Goal: Information Seeking & Learning: Check status

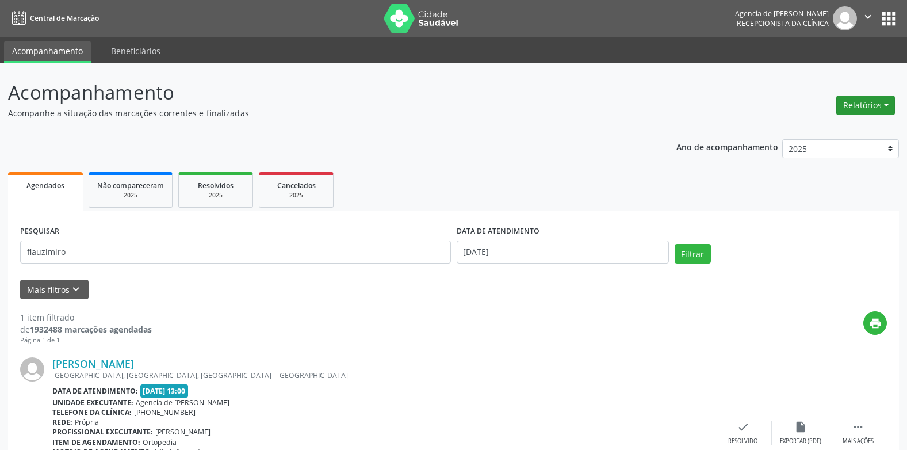
click at [873, 102] on button "Relatórios" at bounding box center [865, 105] width 59 height 20
click at [828, 125] on link "Agendamentos" at bounding box center [834, 130] width 124 height 16
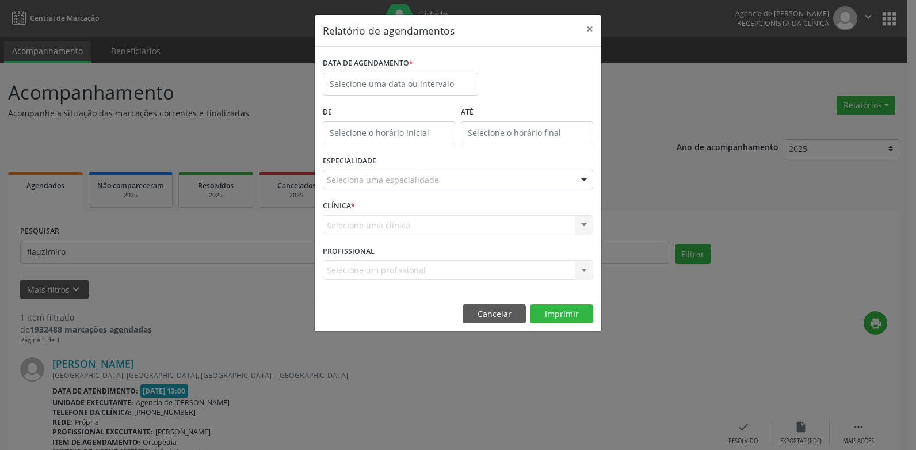
click at [405, 71] on label "DATA DE AGENDAMENTO *" at bounding box center [368, 64] width 90 height 18
click at [405, 80] on input "text" at bounding box center [400, 83] width 155 height 23
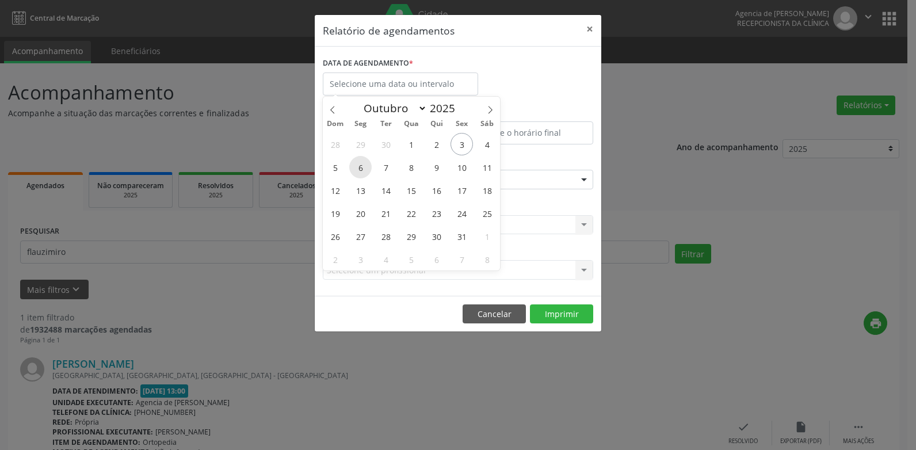
click at [357, 170] on span "6" at bounding box center [360, 167] width 22 height 22
type input "[DATE]"
click at [357, 170] on span "6" at bounding box center [360, 167] width 22 height 22
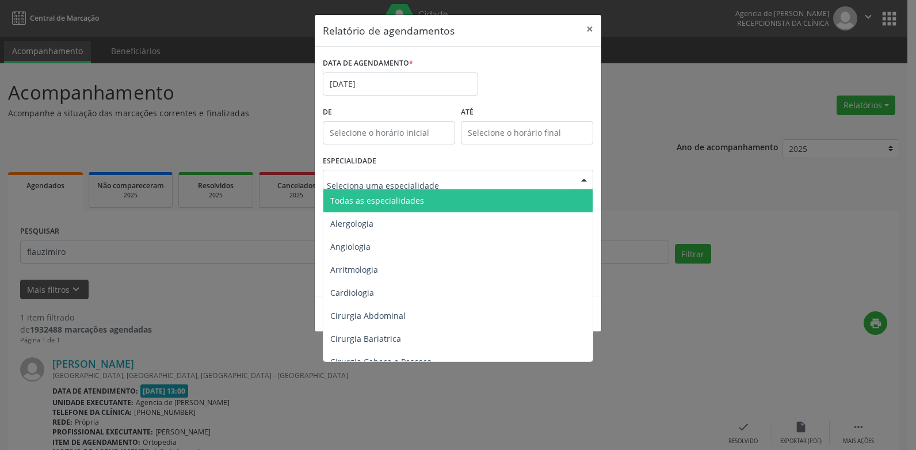
click at [394, 206] on span "Todas as especialidades" at bounding box center [458, 200] width 271 height 23
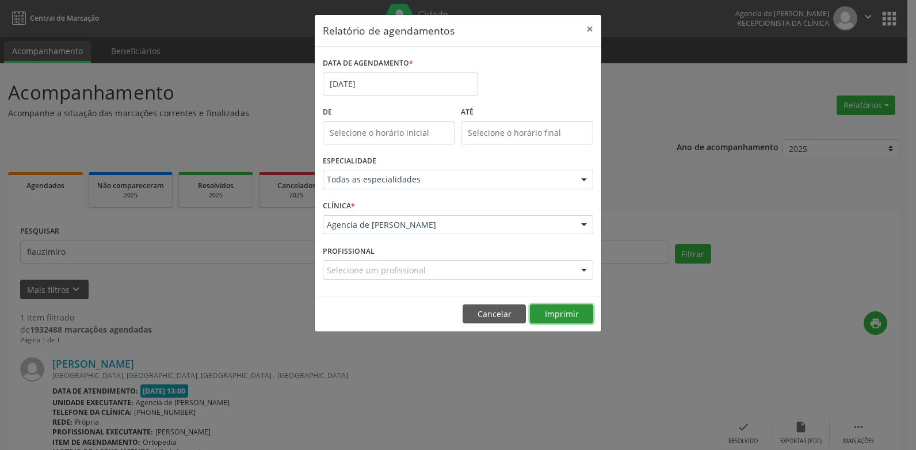
click at [561, 316] on button "Imprimir" at bounding box center [561, 314] width 63 height 20
click at [587, 31] on button "×" at bounding box center [589, 29] width 23 height 28
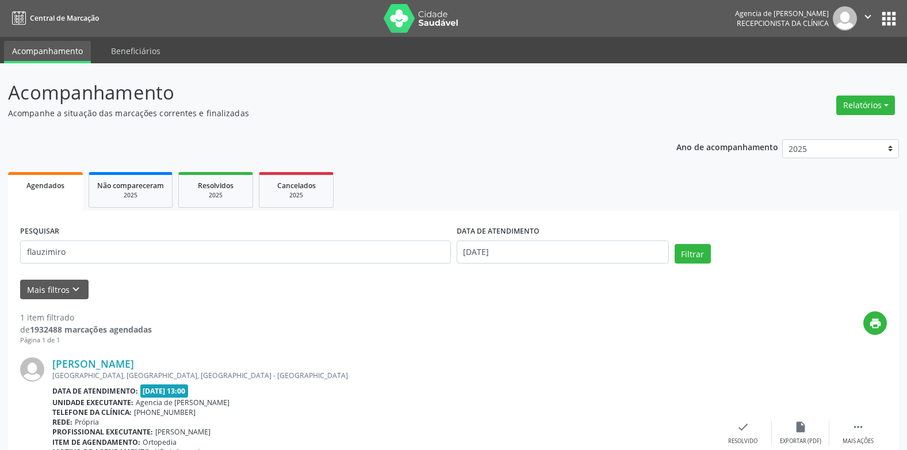
click at [866, 88] on div "Relatórios Agendamentos Procedimentos realizados" at bounding box center [865, 98] width 67 height 41
click at [866, 101] on button "Relatórios" at bounding box center [865, 105] width 59 height 20
click at [837, 128] on link "Agendamentos" at bounding box center [834, 130] width 124 height 16
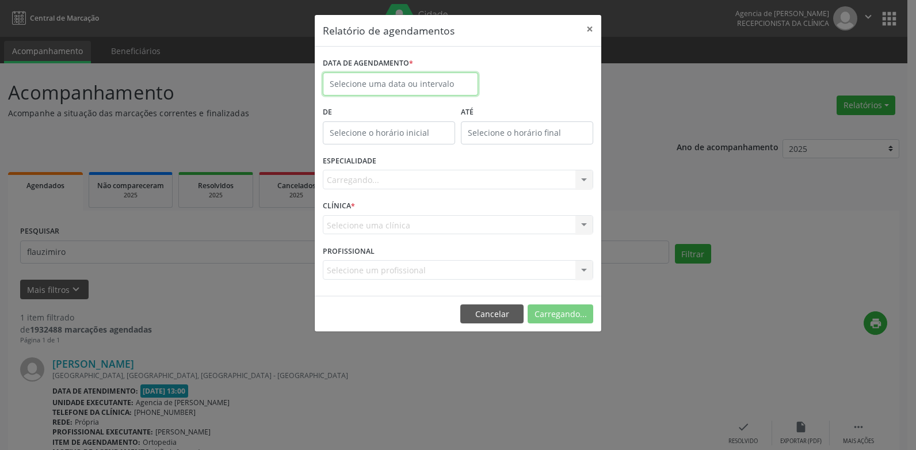
click at [441, 91] on body "Central de Marcação Agencia de Petrolina Recepcionista da clínica  Configuraçõ…" at bounding box center [458, 225] width 916 height 450
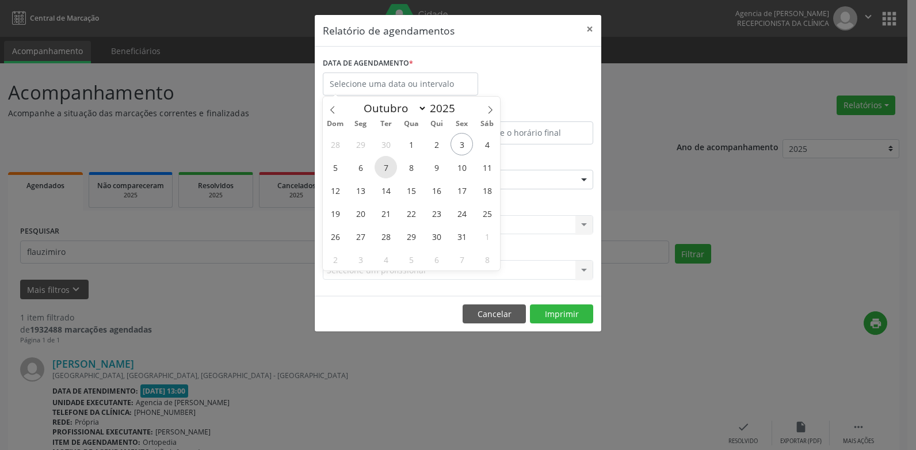
click at [389, 169] on span "7" at bounding box center [385, 167] width 22 height 22
type input "[DATE]"
click at [389, 169] on span "7" at bounding box center [385, 167] width 22 height 22
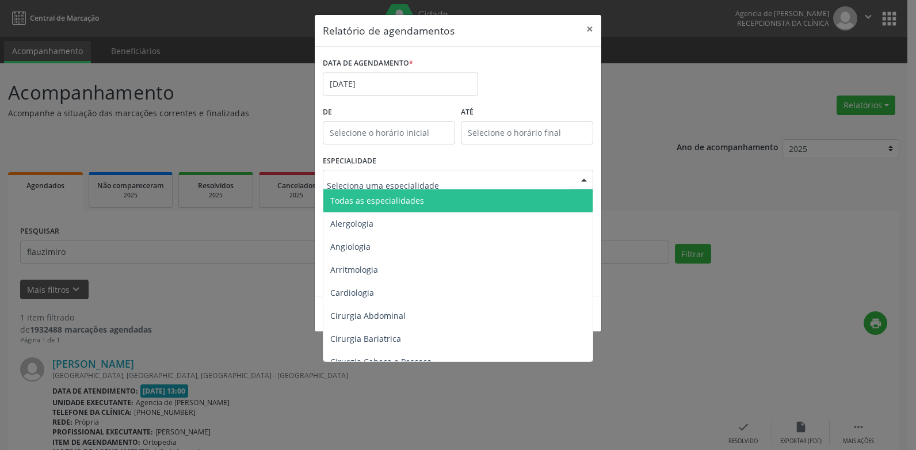
drag, startPoint x: 424, startPoint y: 187, endPoint x: 427, endPoint y: 197, distance: 10.0
click at [424, 189] on div "Todas as especialidades Alergologia Angiologia Arritmologia Cardiologia Cirurgi…" at bounding box center [458, 180] width 270 height 20
click at [442, 202] on span "Todas as especialidades" at bounding box center [458, 200] width 271 height 23
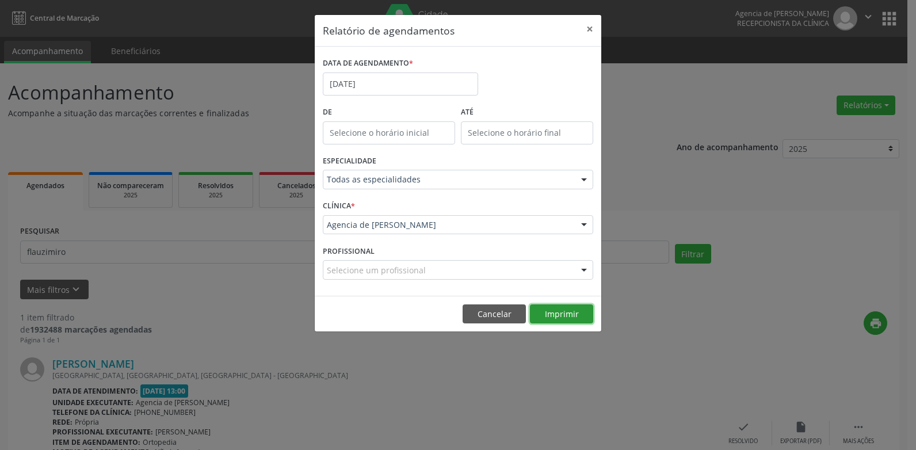
click at [538, 307] on button "Imprimir" at bounding box center [561, 314] width 63 height 20
click at [586, 28] on button "×" at bounding box center [589, 29] width 23 height 28
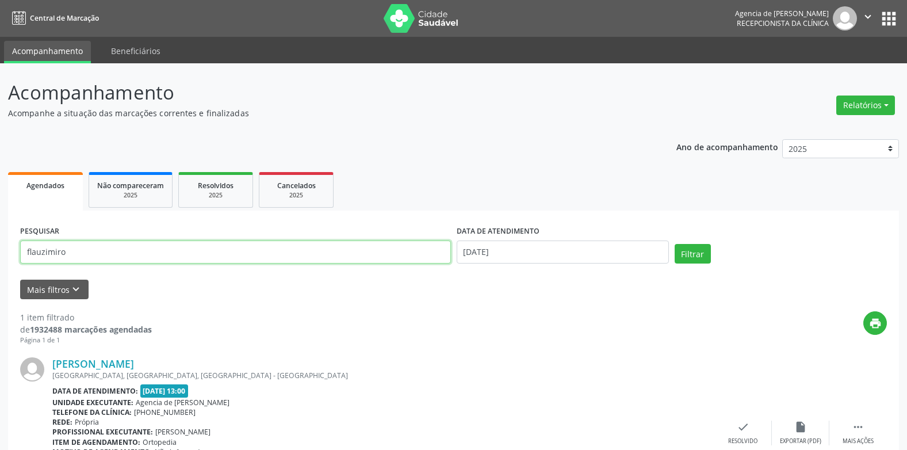
click at [344, 240] on input "flauzimiro" at bounding box center [235, 251] width 431 height 23
type input "f"
type input "LUCINEIDE [PERSON_NAME]"
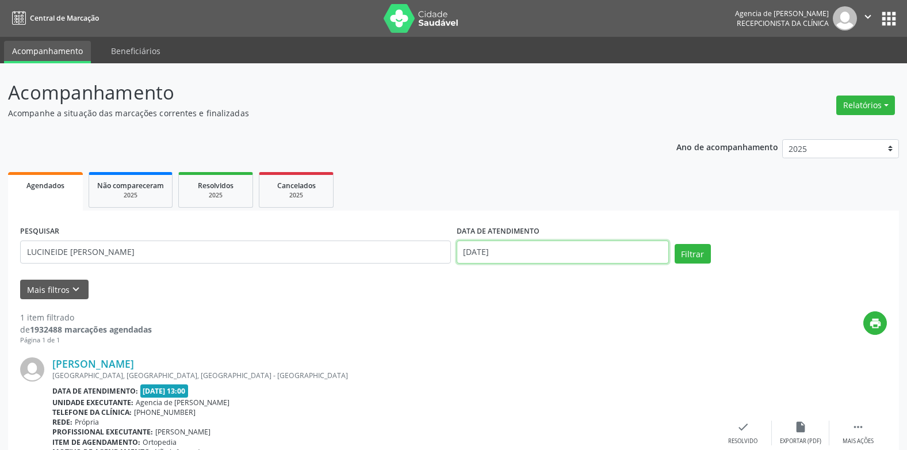
drag, startPoint x: 536, startPoint y: 252, endPoint x: 573, endPoint y: 392, distance: 144.7
click at [536, 252] on input "[DATE]" at bounding box center [563, 251] width 212 height 23
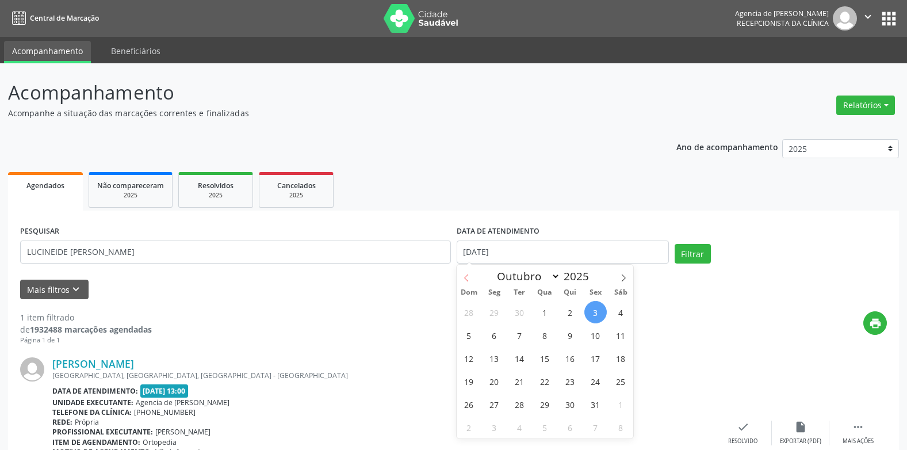
click at [459, 280] on span at bounding box center [467, 275] width 20 height 20
select select "8"
click at [489, 385] on span "22" at bounding box center [494, 381] width 22 height 22
type input "[DATE]"
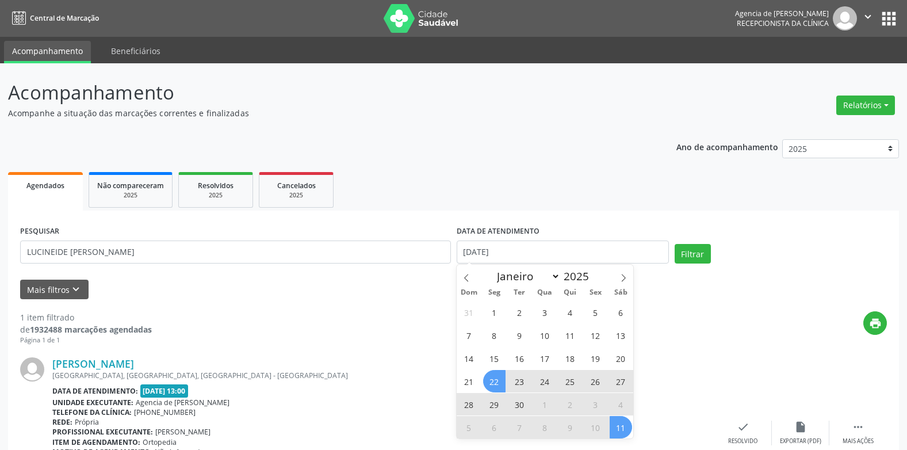
click at [619, 429] on span "11" at bounding box center [621, 427] width 22 height 22
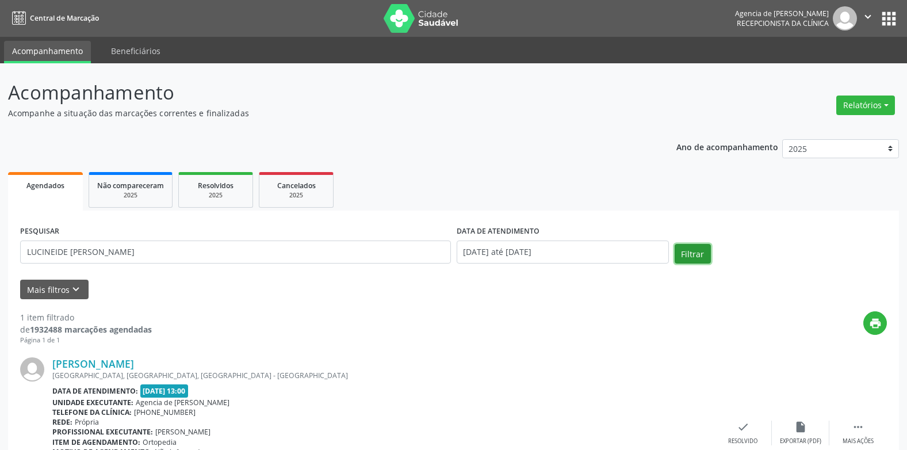
click at [684, 256] on button "Filtrar" at bounding box center [693, 254] width 36 height 20
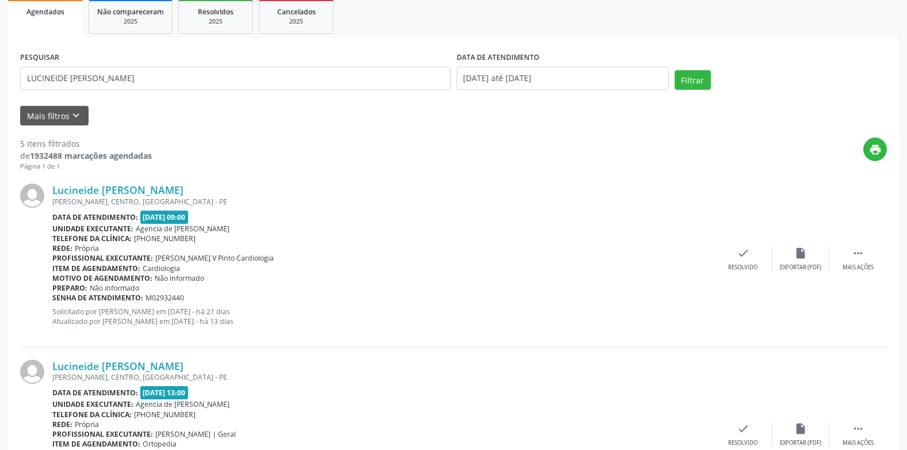
scroll to position [173, 0]
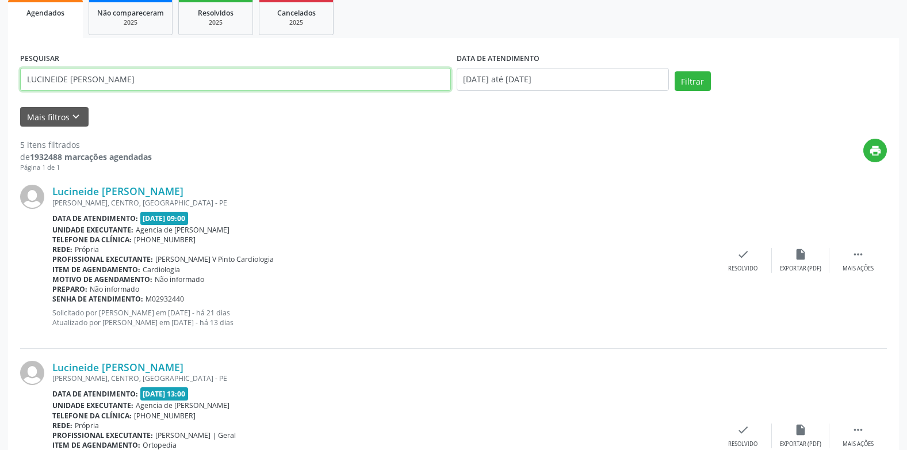
click at [254, 82] on input "LUCINEIDE [PERSON_NAME]" at bounding box center [235, 79] width 431 height 23
type input "L"
type input "[PERSON_NAME]"
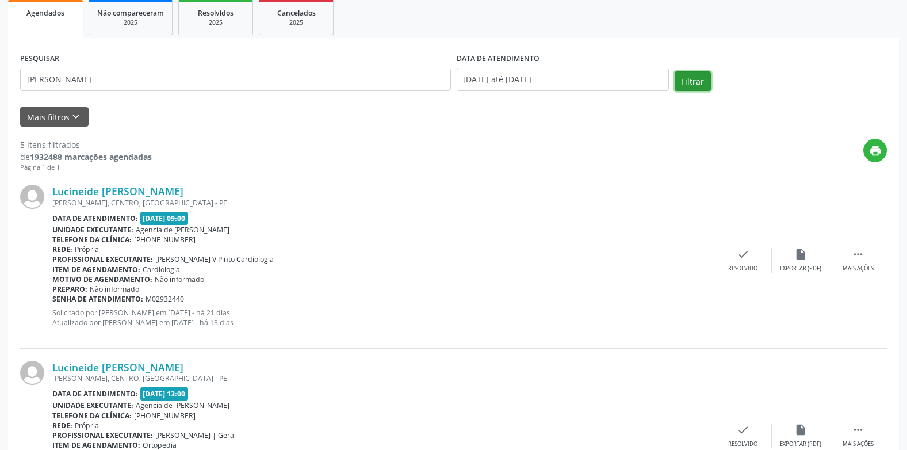
click at [678, 84] on button "Filtrar" at bounding box center [693, 81] width 36 height 20
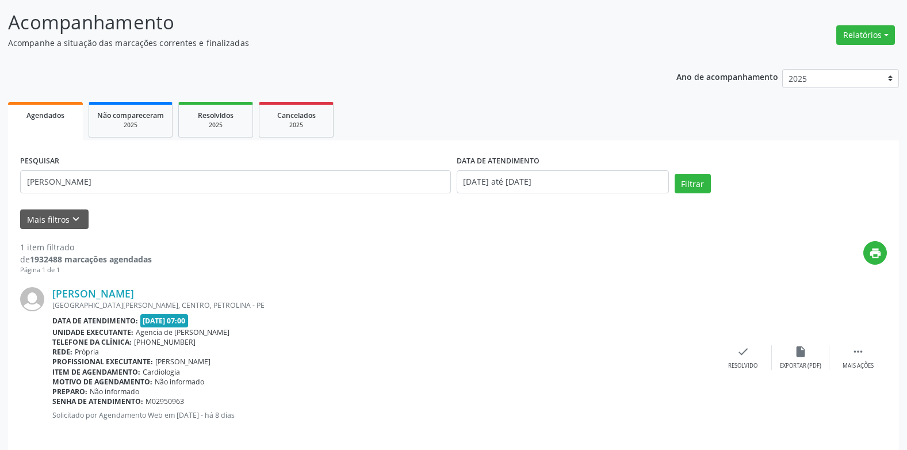
scroll to position [81, 0]
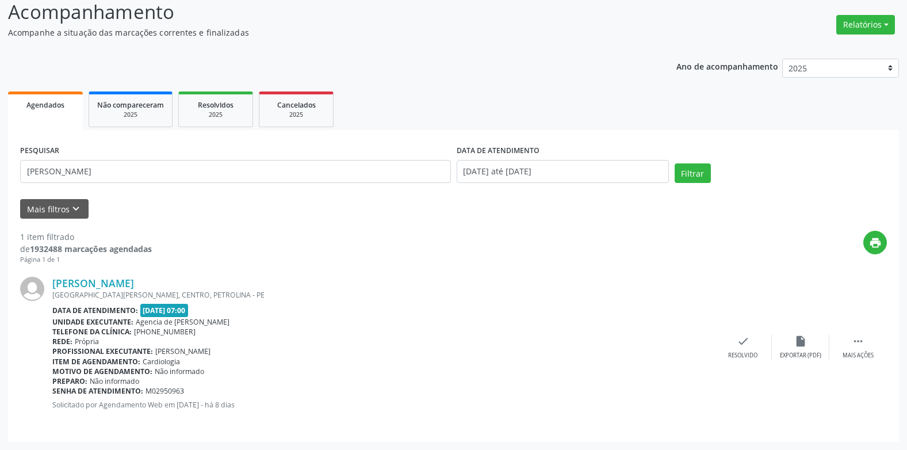
drag, startPoint x: 206, startPoint y: 309, endPoint x: 125, endPoint y: 319, distance: 81.0
click at [125, 319] on div "[PERSON_NAME] [GEOGRAPHIC_DATA][PERSON_NAME], CENTRO, [GEOGRAPHIC_DATA] Data de…" at bounding box center [383, 347] width 662 height 141
drag, startPoint x: 125, startPoint y: 319, endPoint x: 232, endPoint y: 311, distance: 106.7
click at [232, 311] on div "Data de atendimento: [DATE] 07:00" at bounding box center [383, 310] width 662 height 13
drag, startPoint x: 208, startPoint y: 310, endPoint x: 138, endPoint y: 310, distance: 69.6
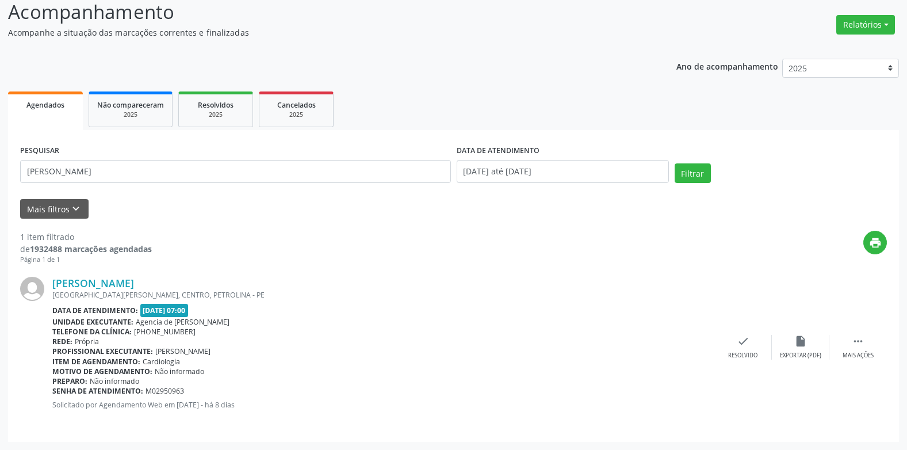
click at [138, 310] on div "Data de atendimento: [DATE] 07:00" at bounding box center [383, 310] width 662 height 13
drag, startPoint x: 138, startPoint y: 310, endPoint x: 236, endPoint y: 309, distance: 97.8
click at [236, 309] on div "Data de atendimento: [DATE] 07:00" at bounding box center [383, 310] width 662 height 13
drag, startPoint x: 206, startPoint y: 309, endPoint x: 128, endPoint y: 309, distance: 78.2
click at [128, 309] on div "Data de atendimento: [DATE] 07:00" at bounding box center [383, 310] width 662 height 13
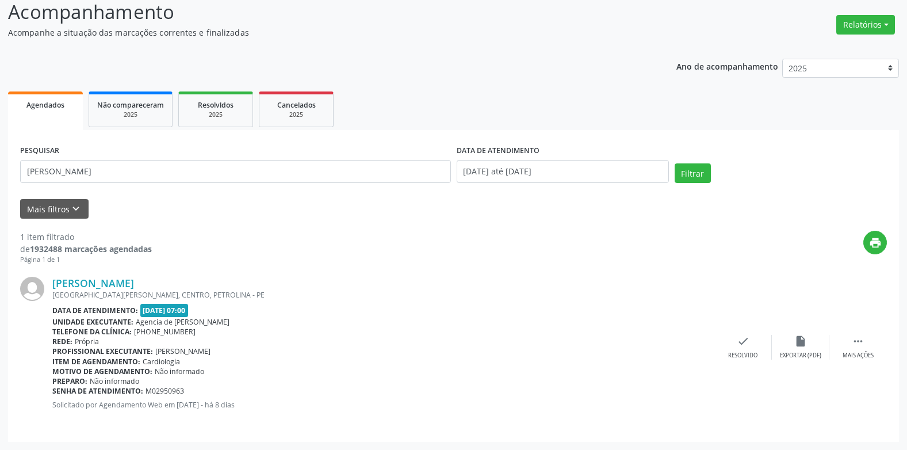
drag, startPoint x: 128, startPoint y: 309, endPoint x: 221, endPoint y: 303, distance: 93.4
click at [221, 304] on div "Data de atendimento: [DATE] 07:00" at bounding box center [383, 310] width 662 height 13
drag, startPoint x: 205, startPoint y: 308, endPoint x: 144, endPoint y: 315, distance: 61.4
click at [144, 315] on span "[DATE] 07:00" at bounding box center [164, 310] width 48 height 13
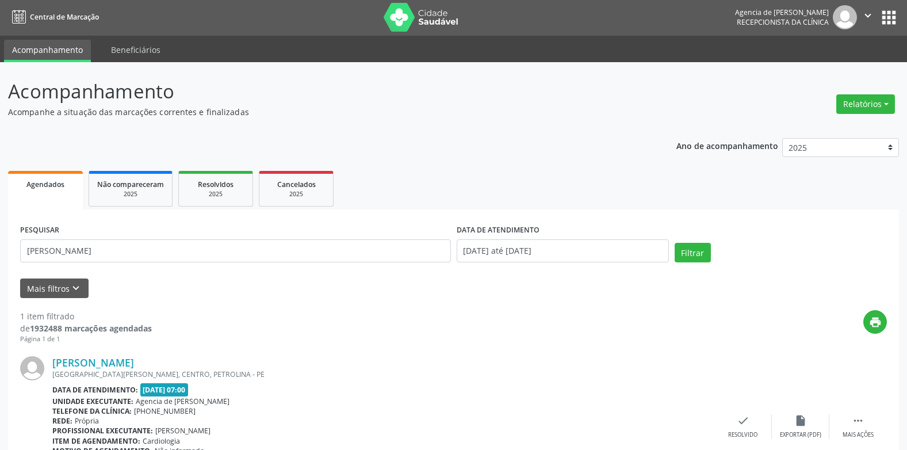
scroll to position [0, 0]
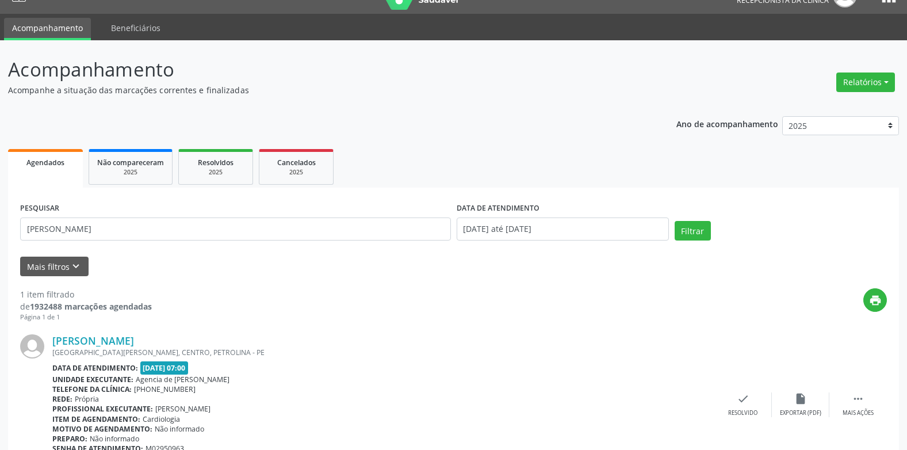
click at [267, 297] on div "print" at bounding box center [519, 305] width 735 height 34
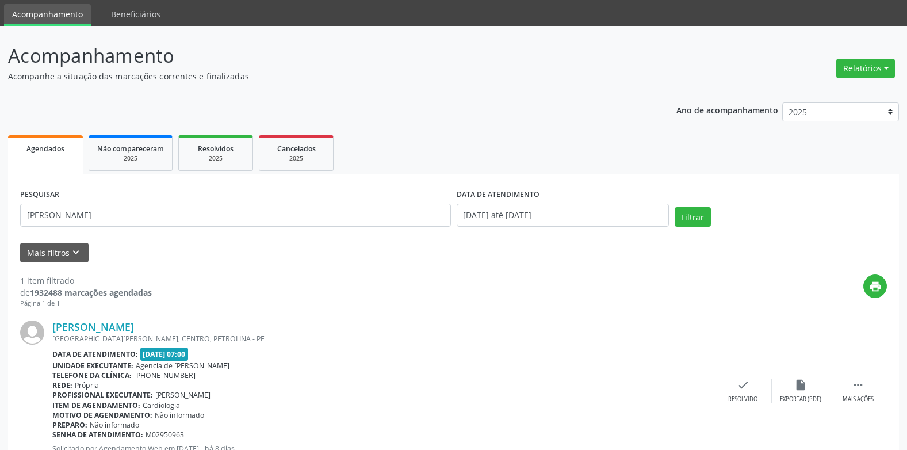
scroll to position [81, 0]
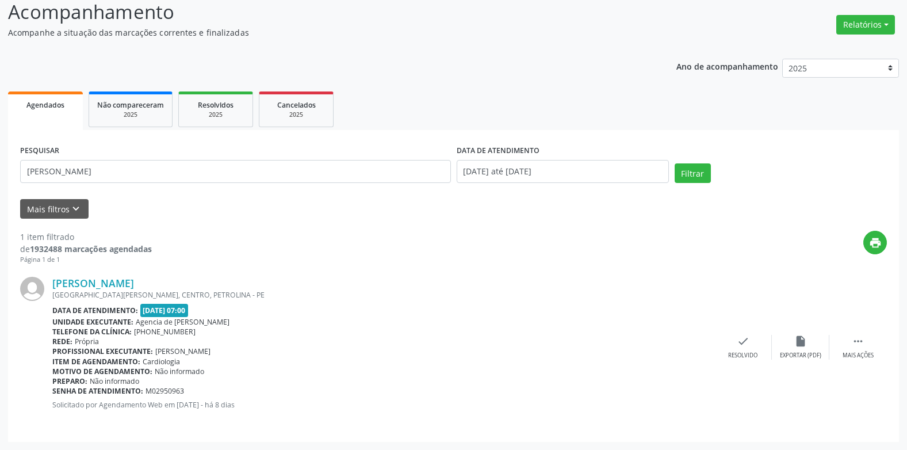
drag, startPoint x: 206, startPoint y: 308, endPoint x: 141, endPoint y: 312, distance: 64.5
click at [141, 312] on span "[DATE] 07:00" at bounding box center [164, 310] width 48 height 13
click at [389, 275] on div "[PERSON_NAME] [GEOGRAPHIC_DATA][PERSON_NAME], CENTRO, [GEOGRAPHIC_DATA] Data de…" at bounding box center [453, 347] width 867 height 165
click at [586, 173] on input "[DATE] até [DATE]" at bounding box center [563, 171] width 212 height 23
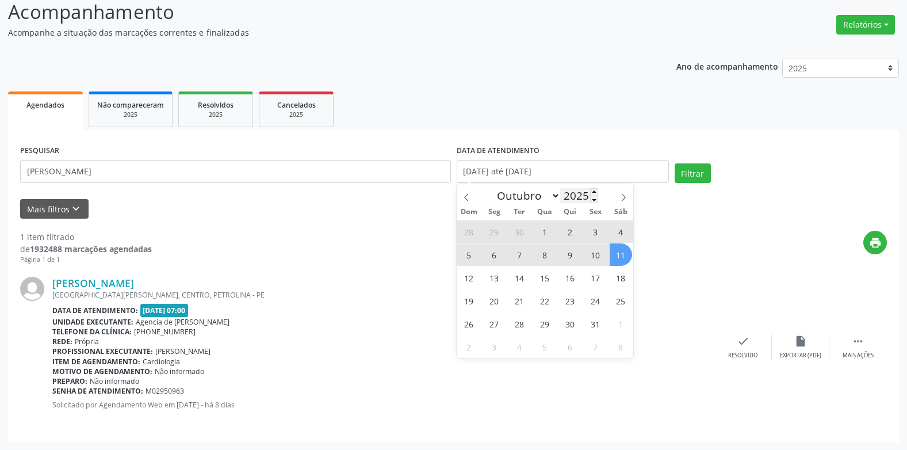
click at [590, 192] on input "2025" at bounding box center [579, 195] width 38 height 15
click at [594, 193] on span at bounding box center [594, 191] width 8 height 7
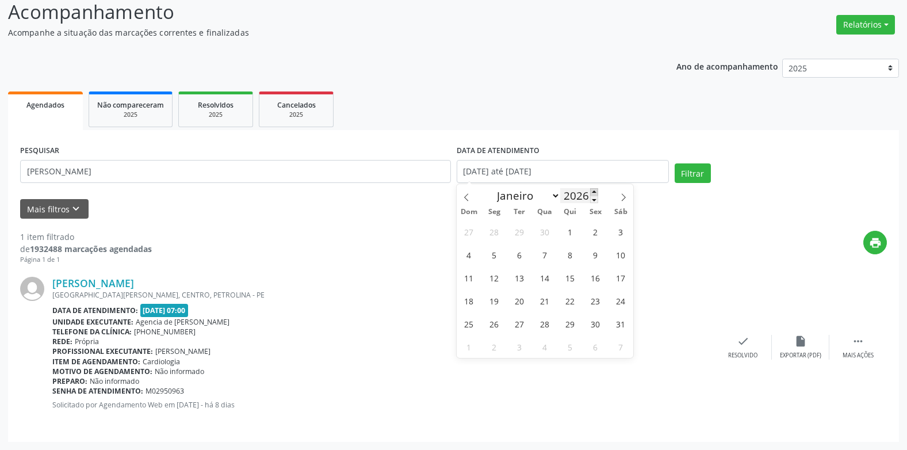
click at [594, 193] on span at bounding box center [594, 191] width 8 height 7
click at [595, 192] on span at bounding box center [594, 191] width 8 height 7
click at [594, 197] on div "2030" at bounding box center [579, 195] width 38 height 15
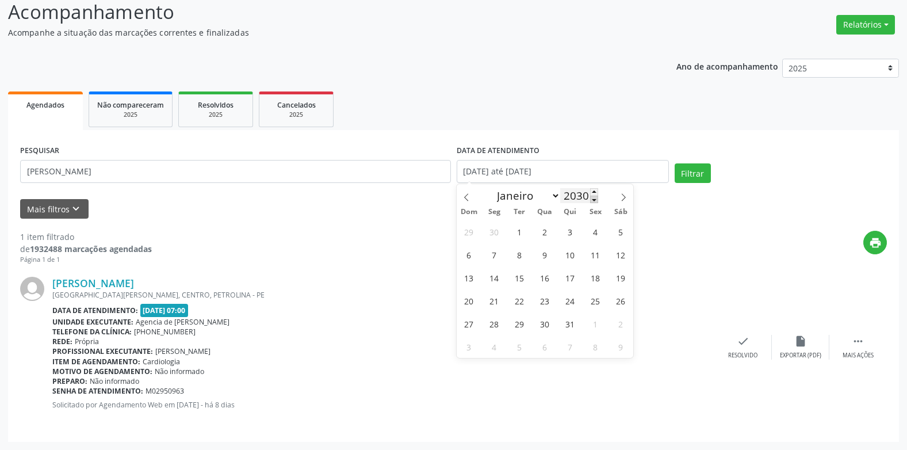
click at [594, 197] on span at bounding box center [594, 199] width 8 height 7
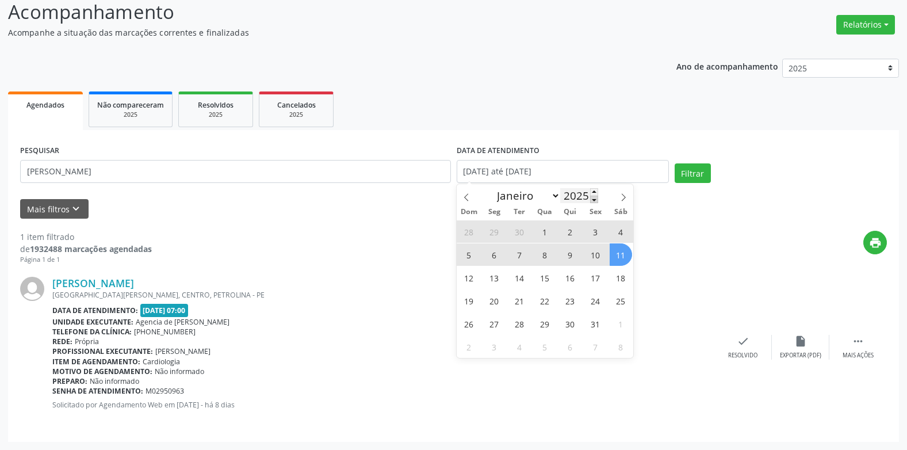
click at [594, 197] on span at bounding box center [594, 199] width 8 height 7
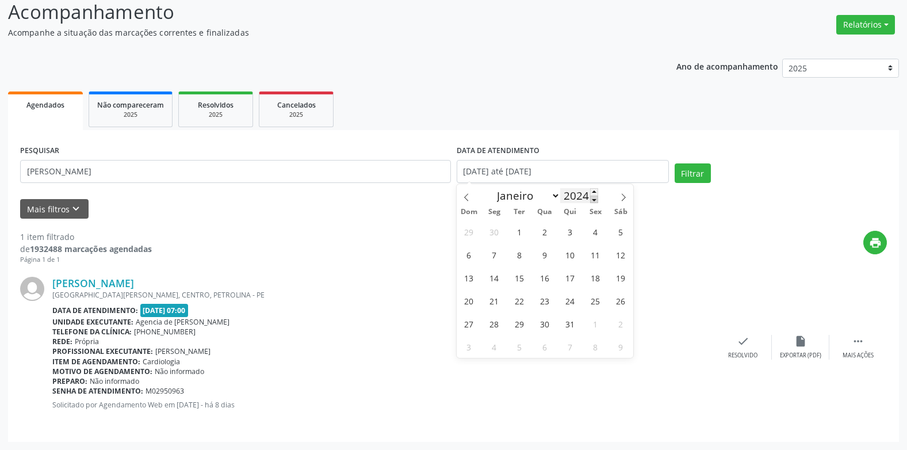
click at [594, 197] on span at bounding box center [594, 199] width 8 height 7
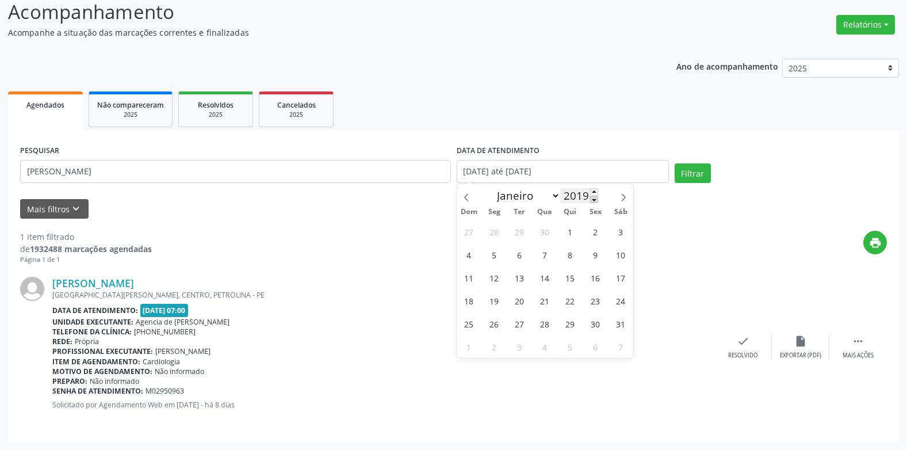
click at [594, 197] on span at bounding box center [594, 199] width 8 height 7
click at [594, 196] on span at bounding box center [594, 199] width 8 height 7
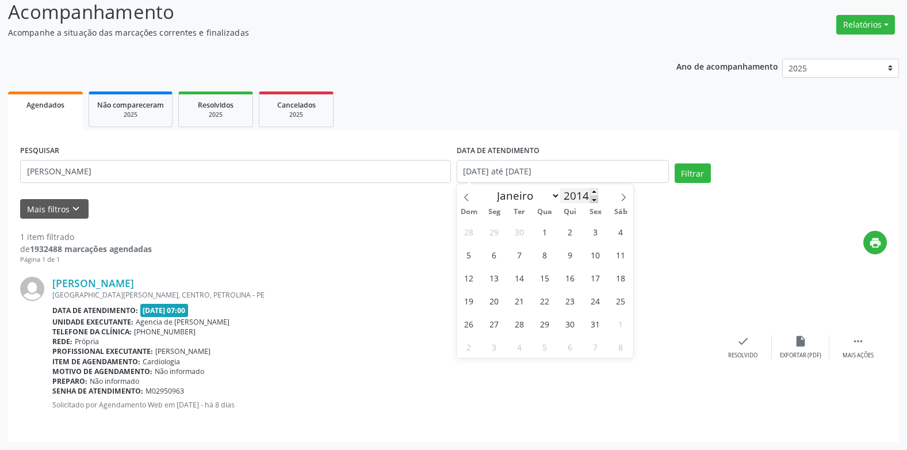
click at [594, 196] on span at bounding box center [594, 199] width 8 height 7
click at [594, 195] on span at bounding box center [594, 191] width 8 height 7
click at [594, 194] on span at bounding box center [594, 191] width 8 height 7
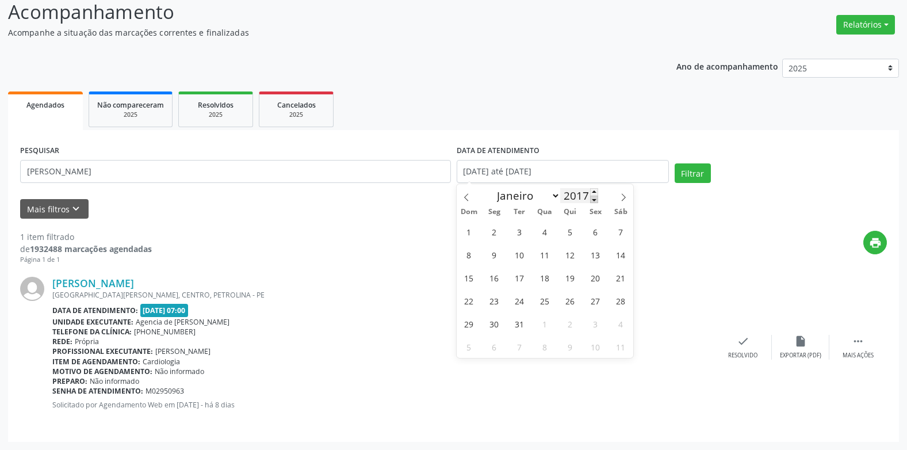
click at [596, 200] on span at bounding box center [594, 199] width 8 height 7
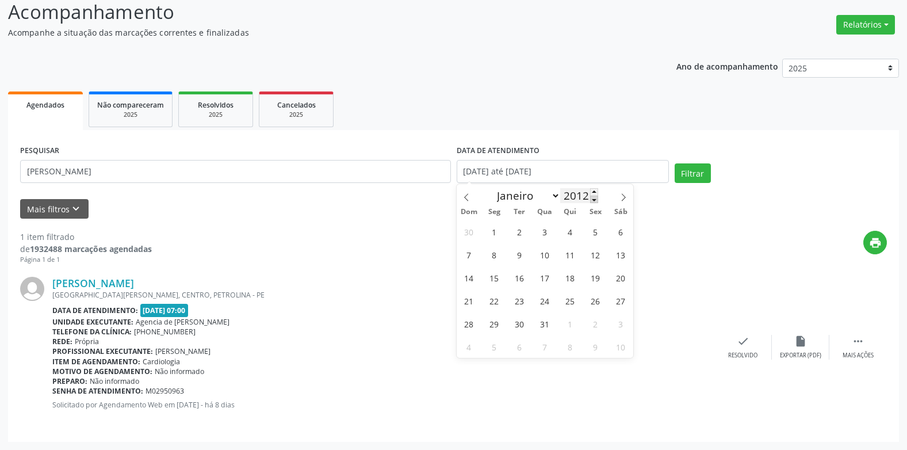
click at [596, 200] on span at bounding box center [594, 199] width 8 height 7
type input "2008"
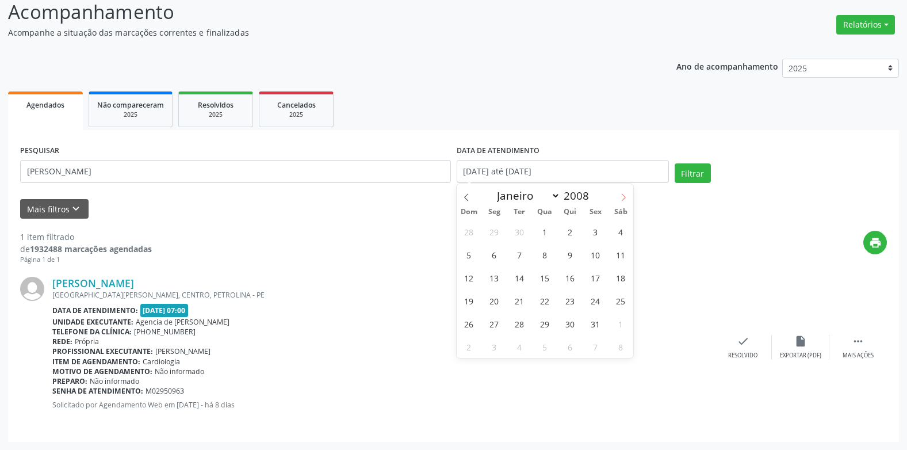
click at [627, 194] on icon at bounding box center [623, 197] width 8 height 8
click at [468, 195] on icon at bounding box center [466, 197] width 8 height 8
click at [469, 195] on icon at bounding box center [466, 197] width 8 height 8
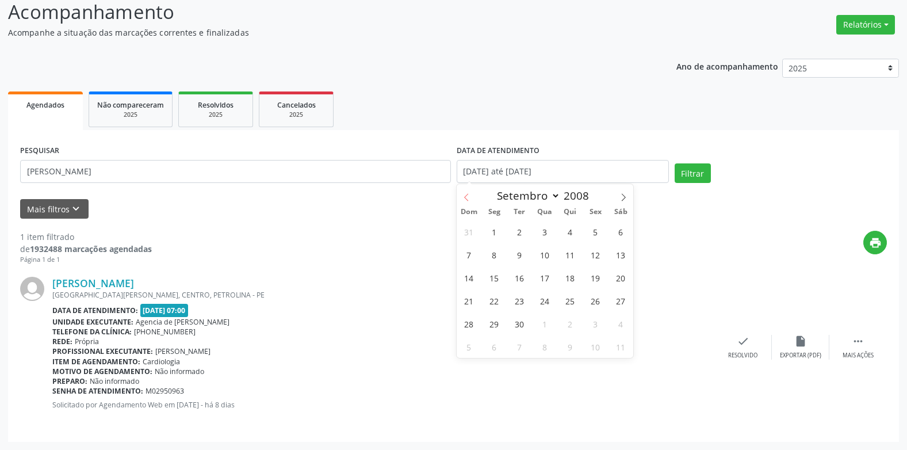
click at [469, 197] on icon at bounding box center [466, 197] width 8 height 8
select select "7"
click at [594, 232] on span "1" at bounding box center [595, 231] width 22 height 22
type input "[DATE]"
click at [595, 198] on span at bounding box center [594, 199] width 8 height 7
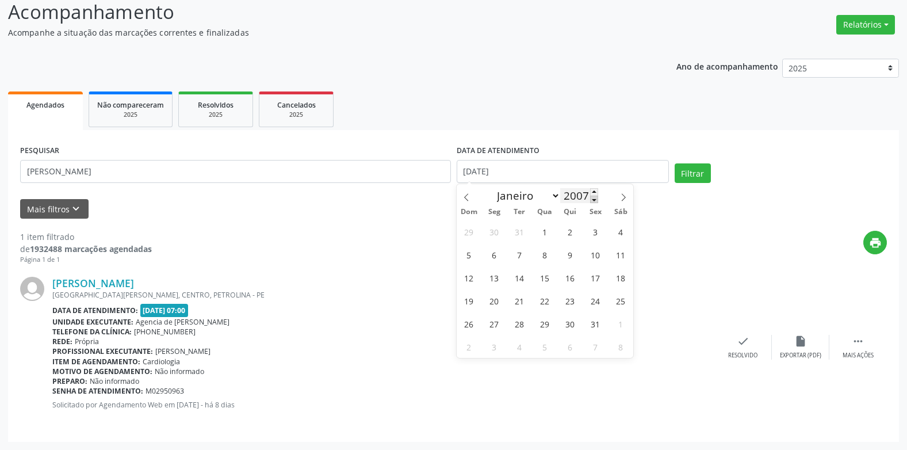
click at [595, 198] on span at bounding box center [594, 199] width 8 height 7
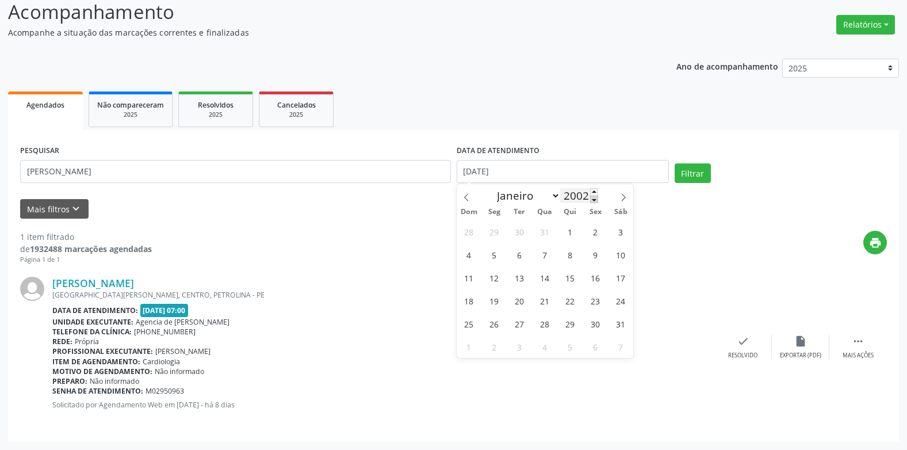
click at [595, 198] on span at bounding box center [594, 199] width 8 height 7
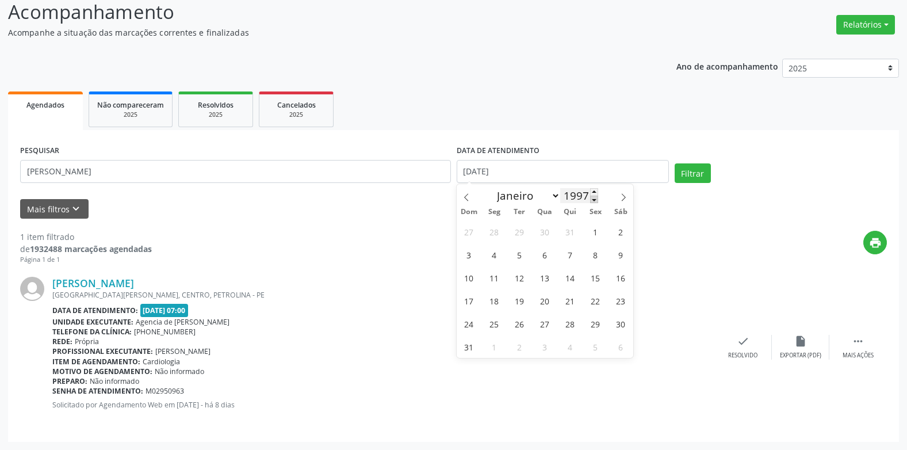
click at [595, 198] on span at bounding box center [594, 199] width 8 height 7
click at [598, 189] on span at bounding box center [594, 191] width 8 height 7
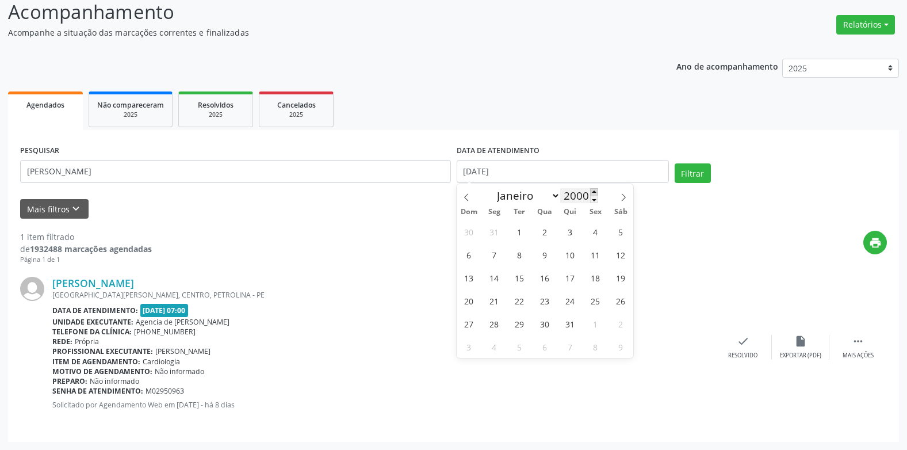
click at [598, 189] on span at bounding box center [594, 191] width 8 height 7
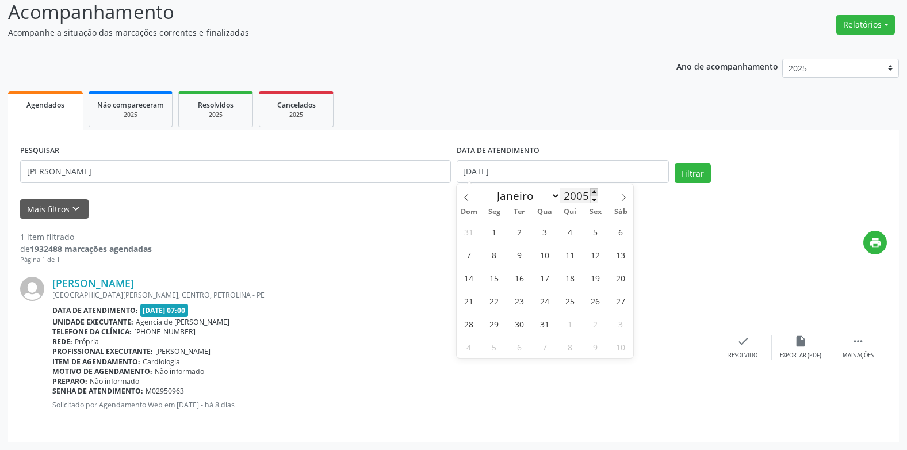
click at [598, 189] on span at bounding box center [594, 191] width 8 height 7
click at [599, 188] on div "Janeiro Fevereiro Março Abril Maio Junho Julho Agosto Setembro Outubro Novembro…" at bounding box center [545, 194] width 133 height 20
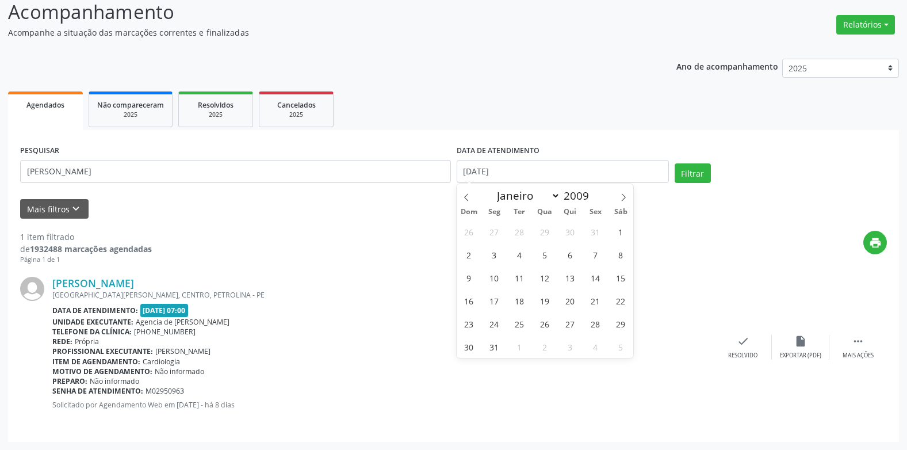
click at [599, 188] on div "Janeiro Fevereiro Março Abril Maio Junho Julho Agosto Setembro Outubro Novembro…" at bounding box center [545, 194] width 133 height 20
click at [596, 190] on span at bounding box center [594, 191] width 8 height 7
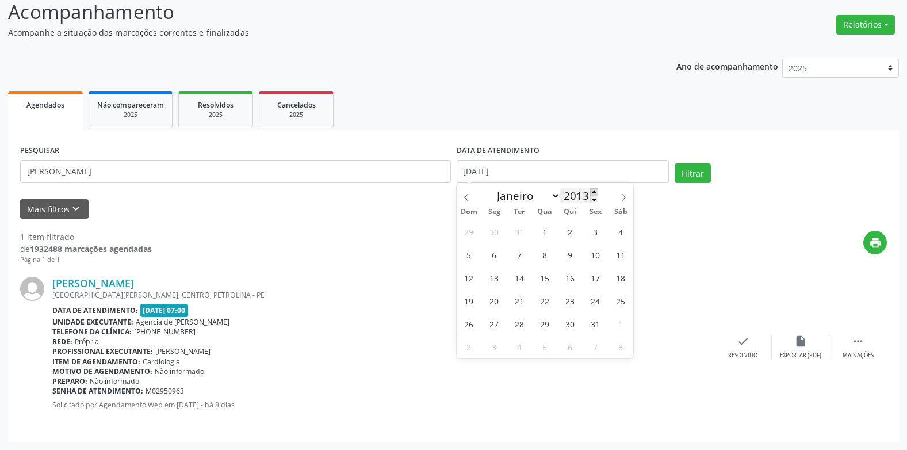
click at [596, 190] on span at bounding box center [594, 191] width 8 height 7
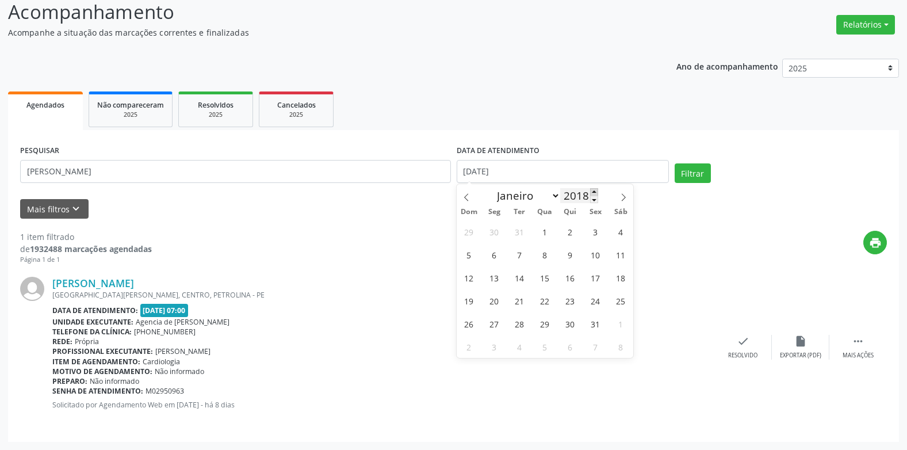
click at [596, 190] on span at bounding box center [594, 191] width 8 height 7
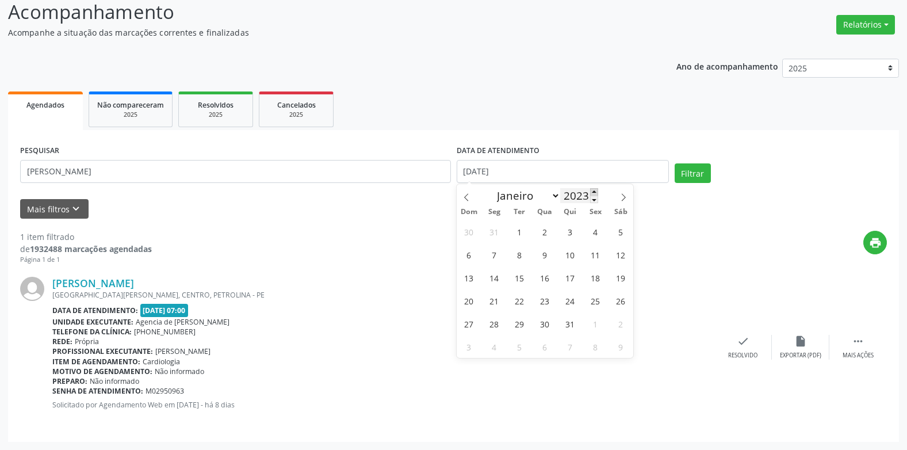
click at [596, 190] on span at bounding box center [594, 191] width 8 height 7
click at [596, 197] on span at bounding box center [594, 199] width 8 height 7
type input "2025"
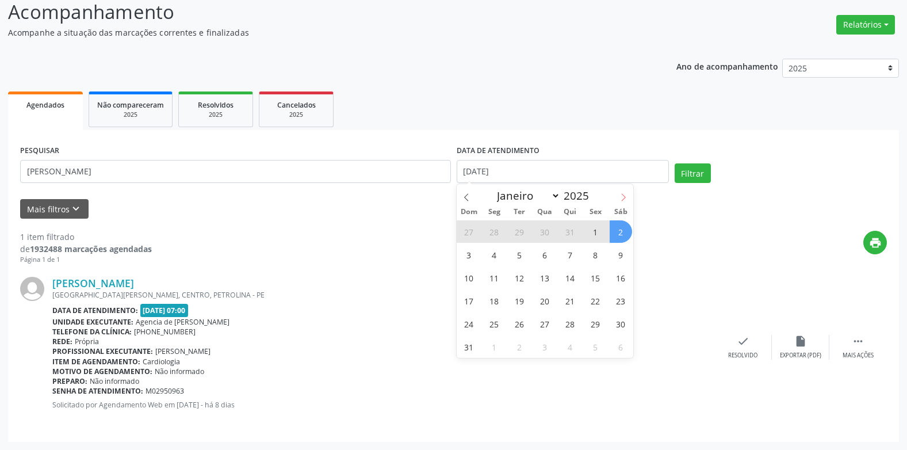
click at [623, 199] on icon at bounding box center [623, 197] width 8 height 8
click at [472, 198] on span at bounding box center [467, 194] width 20 height 20
select select "9"
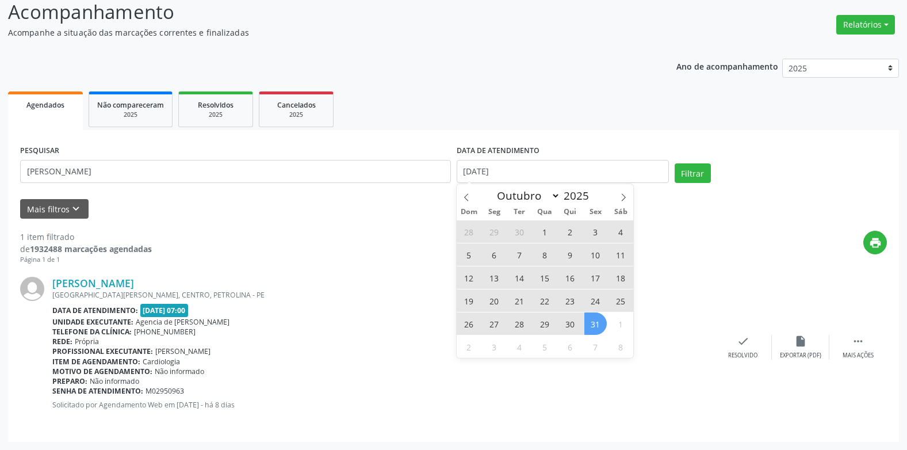
click at [594, 320] on span "31" at bounding box center [595, 323] width 22 height 22
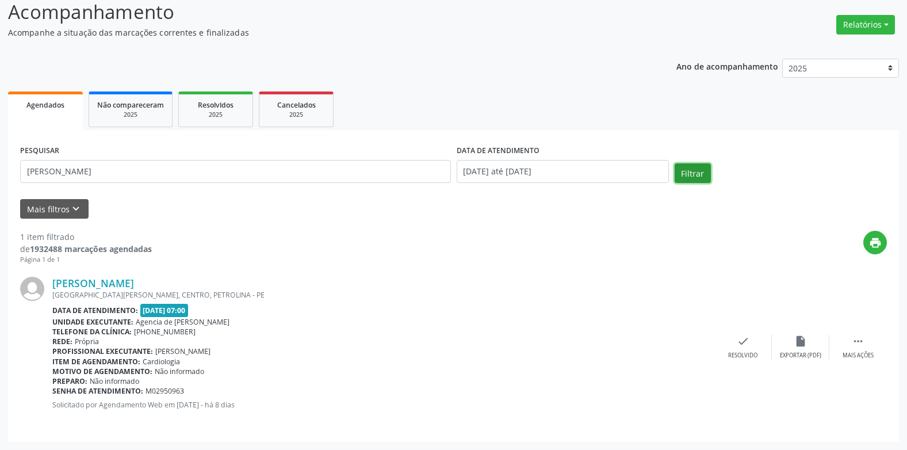
click at [691, 174] on button "Filtrar" at bounding box center [693, 173] width 36 height 20
click at [228, 166] on input "[PERSON_NAME]" at bounding box center [235, 171] width 431 height 23
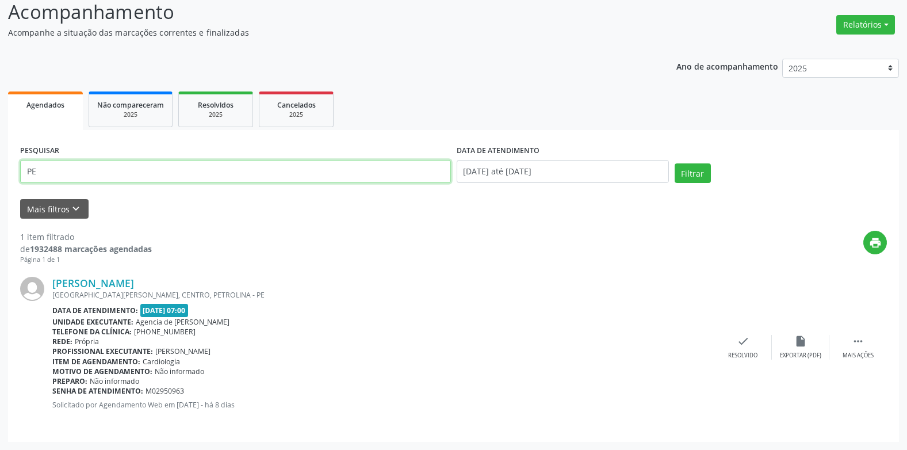
type input "P"
click at [90, 171] on input "CREUSA [PERSON_NAME]" at bounding box center [235, 171] width 431 height 23
type input "CREUSA [PERSON_NAME]"
click at [675, 163] on button "Filtrar" at bounding box center [693, 173] width 36 height 20
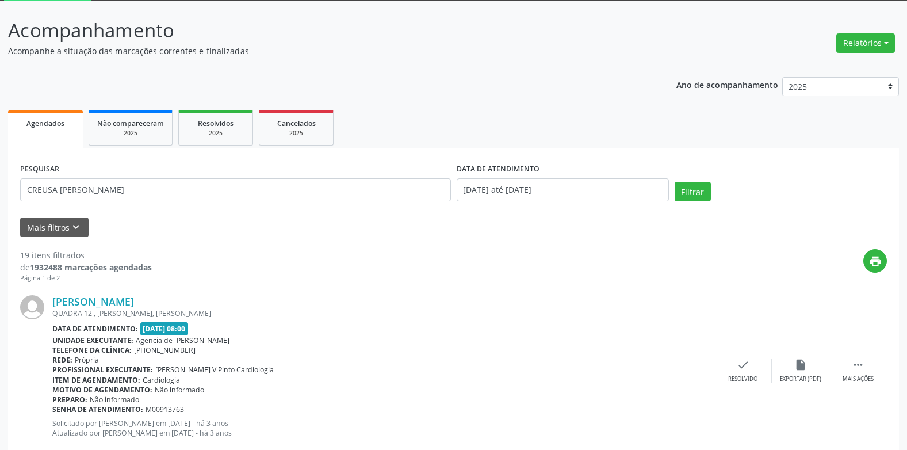
scroll to position [58, 0]
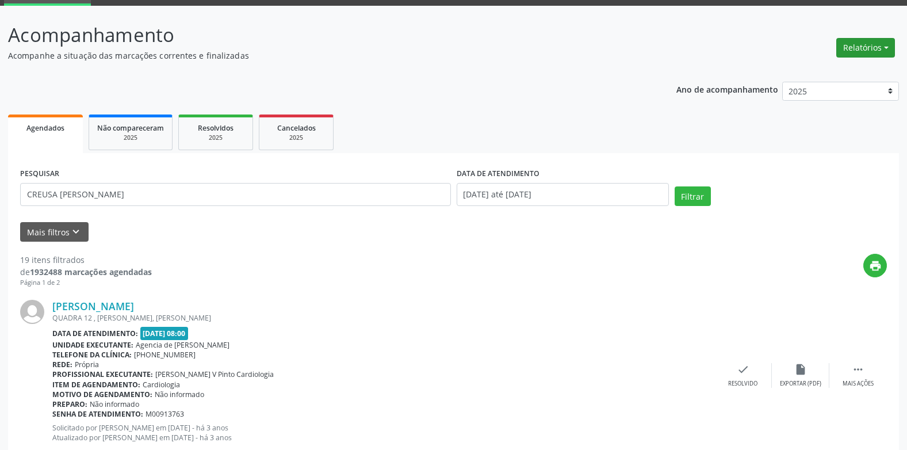
click at [849, 41] on button "Relatórios" at bounding box center [865, 48] width 59 height 20
click at [822, 70] on link "Agendamentos" at bounding box center [834, 72] width 124 height 16
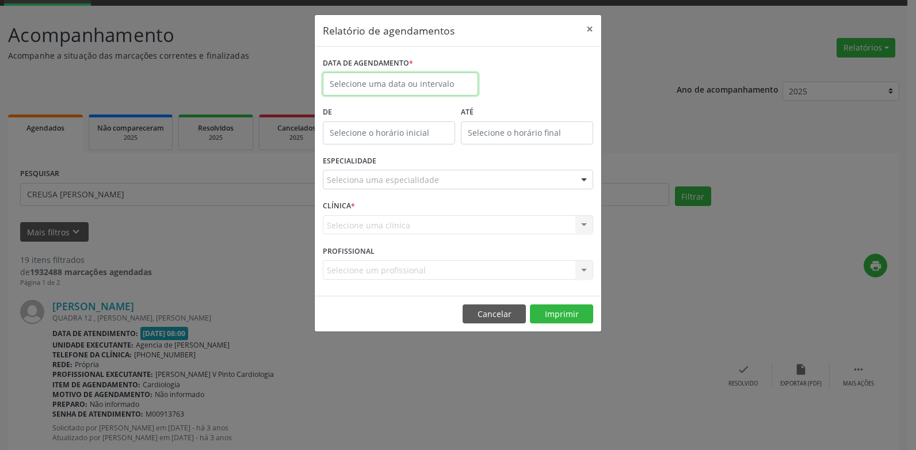
click at [383, 79] on input "text" at bounding box center [400, 83] width 155 height 23
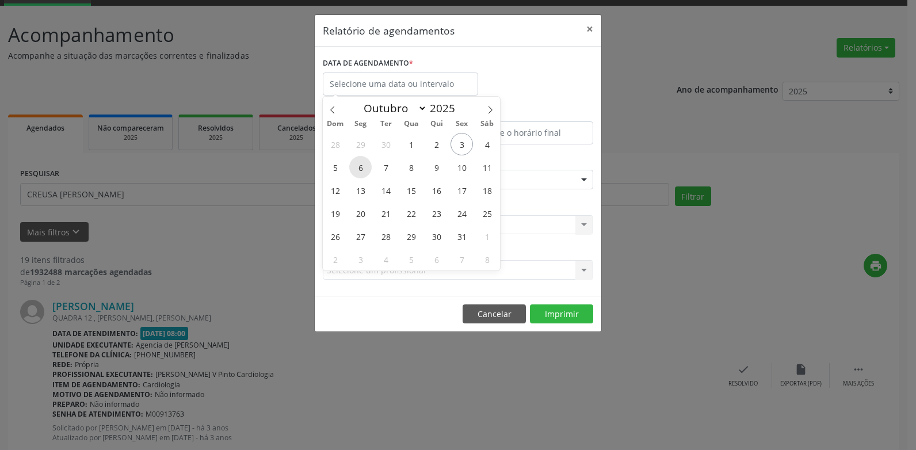
click at [362, 169] on span "6" at bounding box center [360, 167] width 22 height 22
type input "[DATE]"
click at [362, 169] on span "6" at bounding box center [360, 167] width 22 height 22
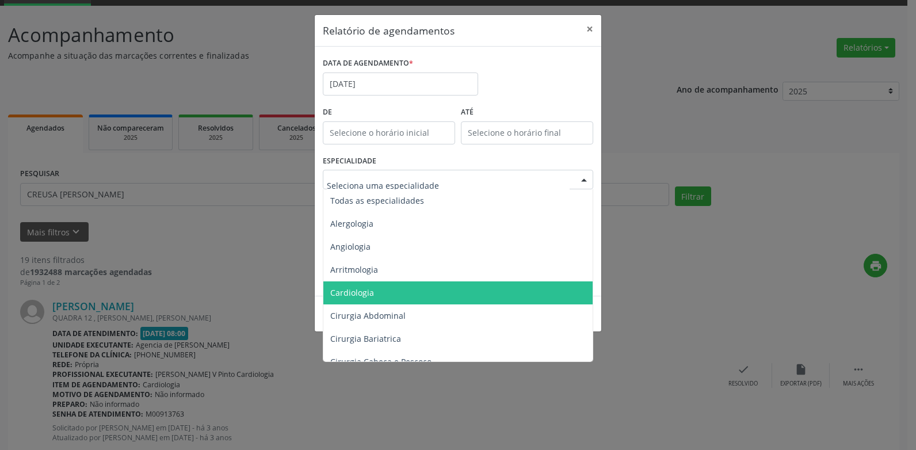
click at [397, 285] on span "Cardiologia" at bounding box center [458, 292] width 271 height 23
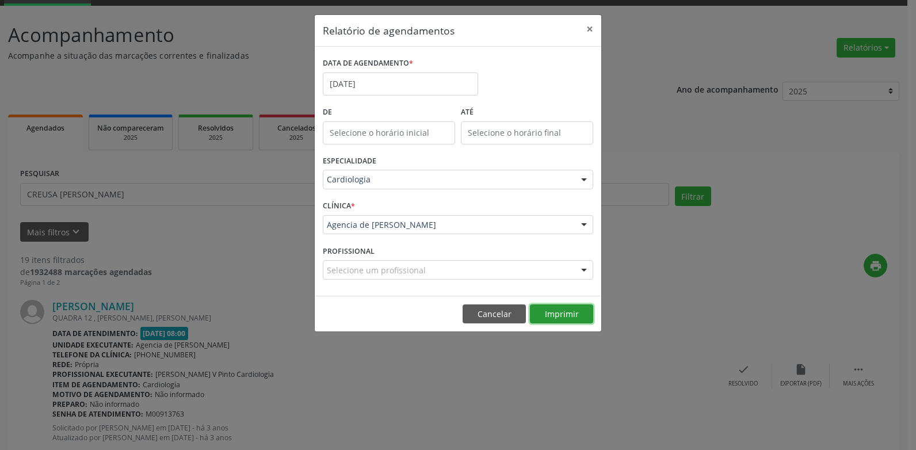
click at [543, 309] on button "Imprimir" at bounding box center [561, 314] width 63 height 20
drag, startPoint x: 587, startPoint y: 24, endPoint x: 588, endPoint y: 85, distance: 61.5
click at [587, 24] on button "×" at bounding box center [589, 29] width 23 height 28
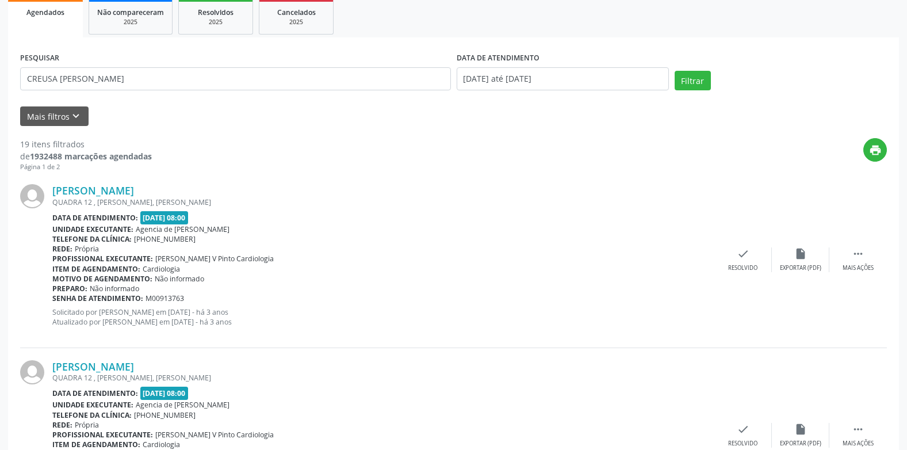
scroll to position [173, 0]
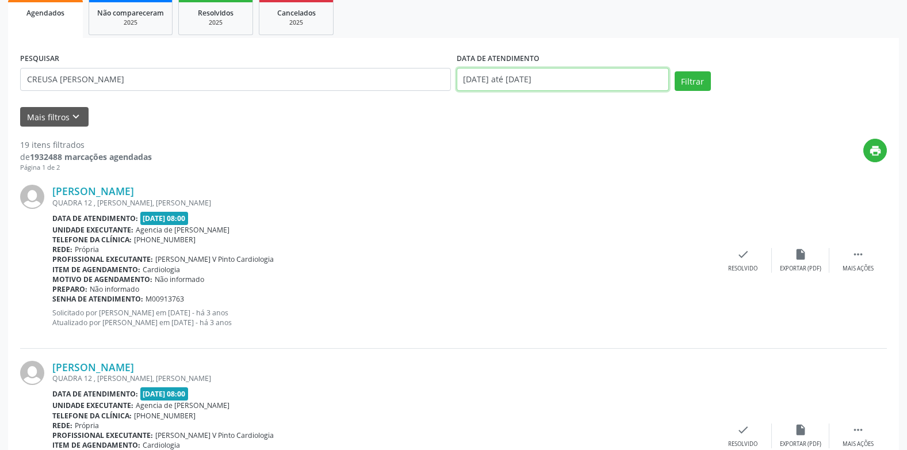
click at [548, 83] on input "[DATE] até [DATE]" at bounding box center [563, 79] width 212 height 23
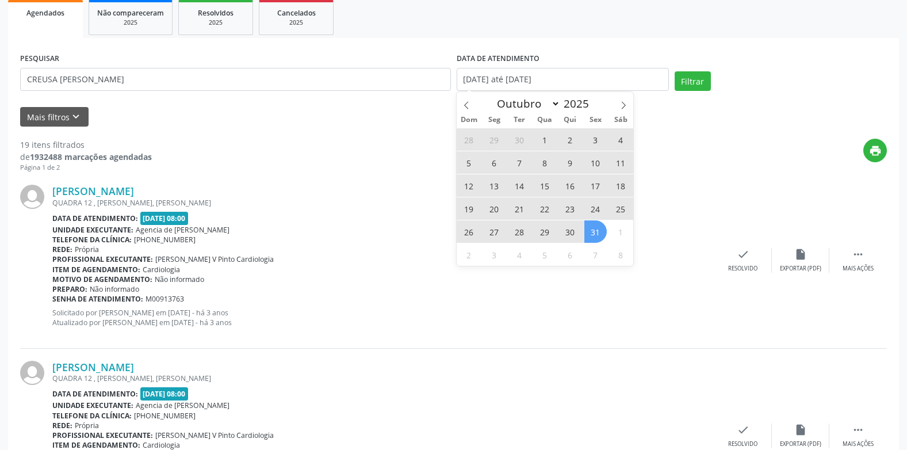
click at [545, 139] on span "1" at bounding box center [545, 139] width 22 height 22
type input "[DATE]"
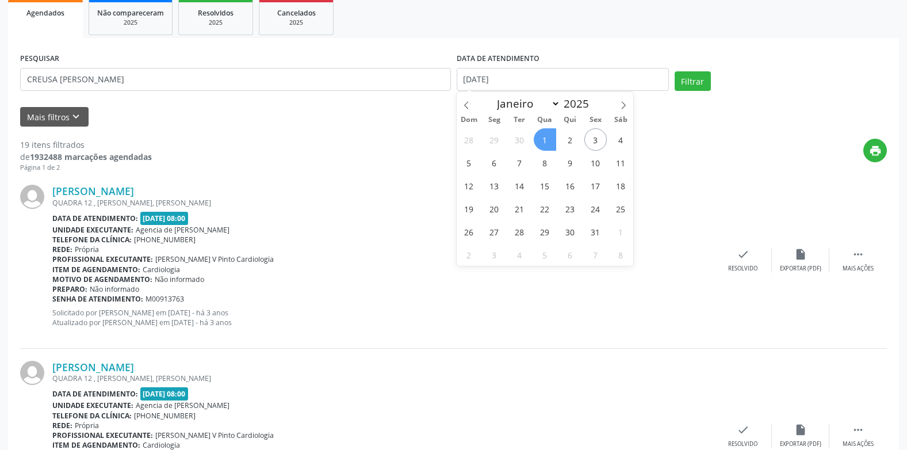
drag, startPoint x: 461, startPoint y: 108, endPoint x: 462, endPoint y: 113, distance: 5.9
click at [461, 108] on span at bounding box center [467, 102] width 20 height 20
select select "8"
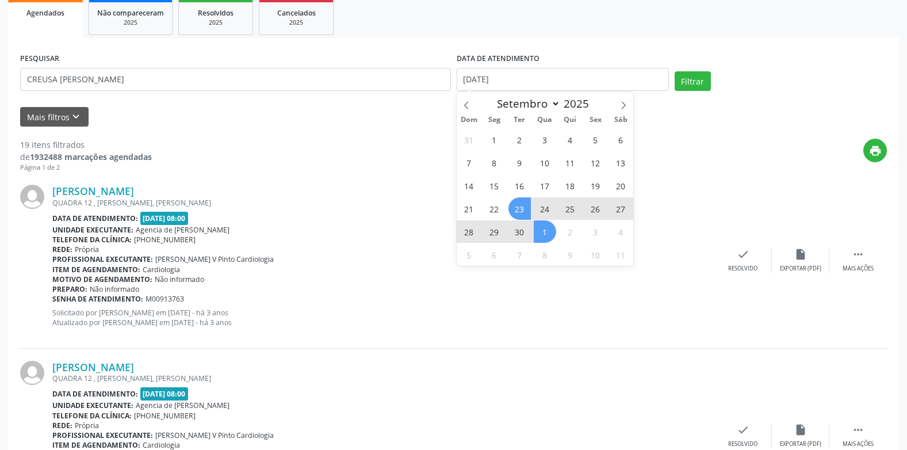
click at [520, 201] on span "23" at bounding box center [519, 208] width 22 height 22
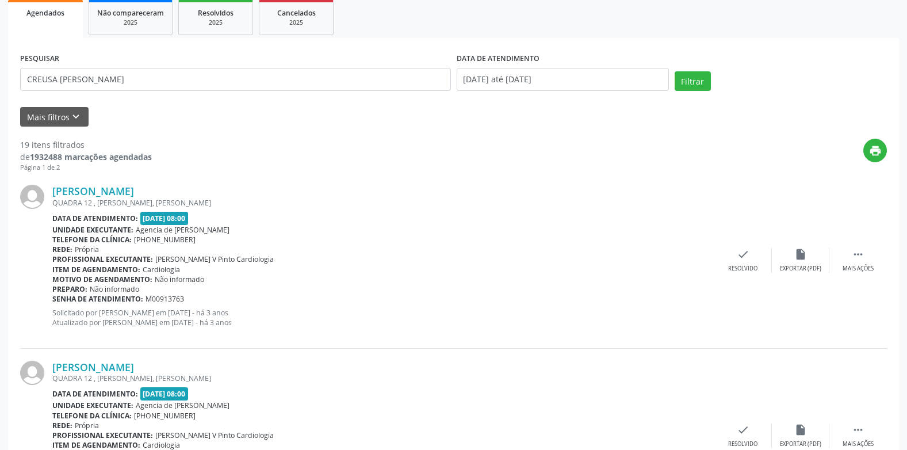
click at [543, 67] on div "DATA DE ATENDIMENTO [DATE] até [DATE]" at bounding box center [563, 70] width 212 height 41
click at [542, 75] on input "[DATE] até [DATE]" at bounding box center [563, 79] width 212 height 23
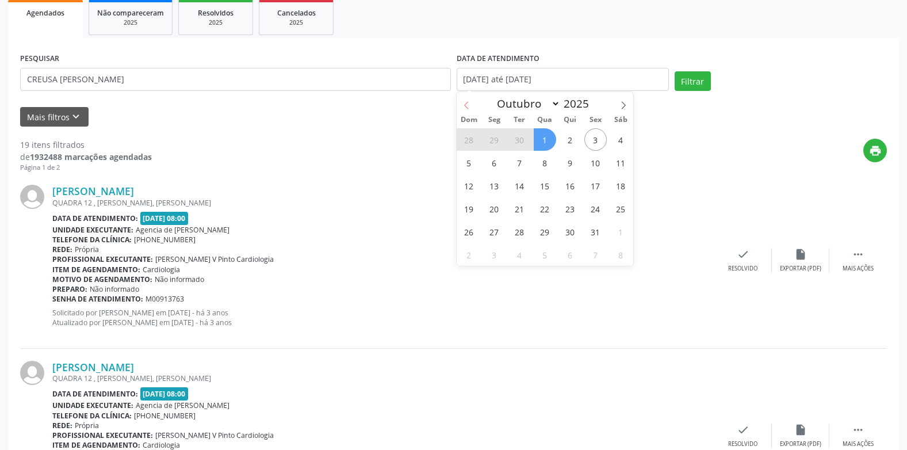
click at [466, 101] on icon at bounding box center [466, 105] width 8 height 8
select select "8"
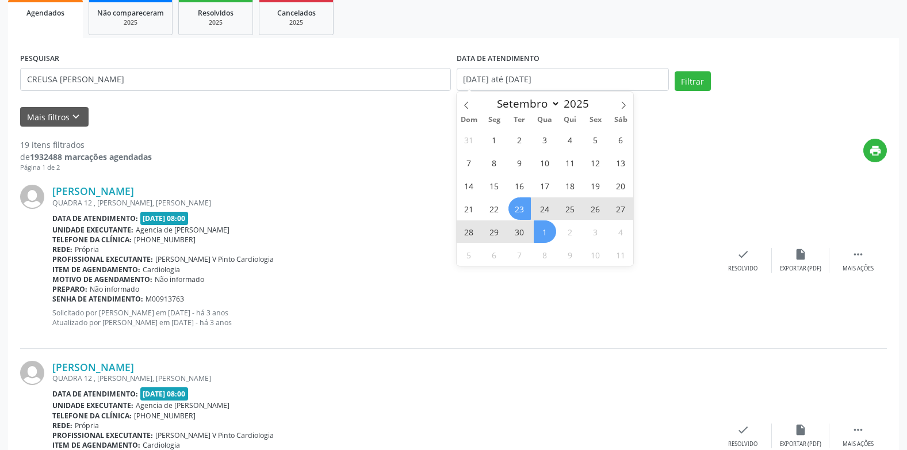
click at [515, 216] on span "23" at bounding box center [519, 208] width 22 height 22
type input "[DATE]"
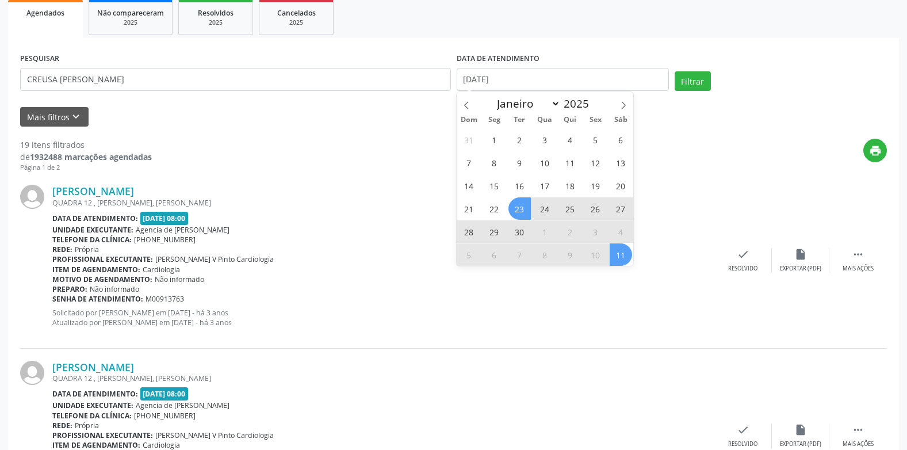
drag, startPoint x: 624, startPoint y: 253, endPoint x: 671, endPoint y: 146, distance: 117.2
click at [625, 252] on span "11" at bounding box center [621, 254] width 22 height 22
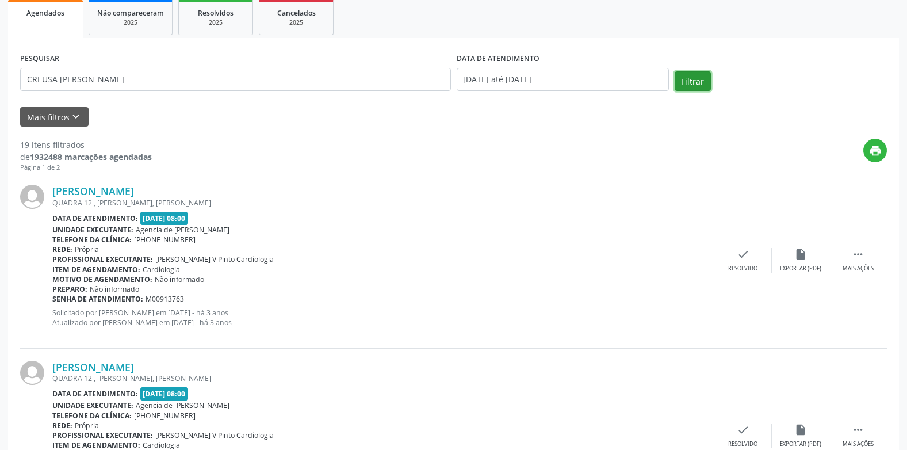
drag, startPoint x: 687, startPoint y: 81, endPoint x: 648, endPoint y: 125, distance: 59.1
click at [687, 81] on button "Filtrar" at bounding box center [693, 81] width 36 height 20
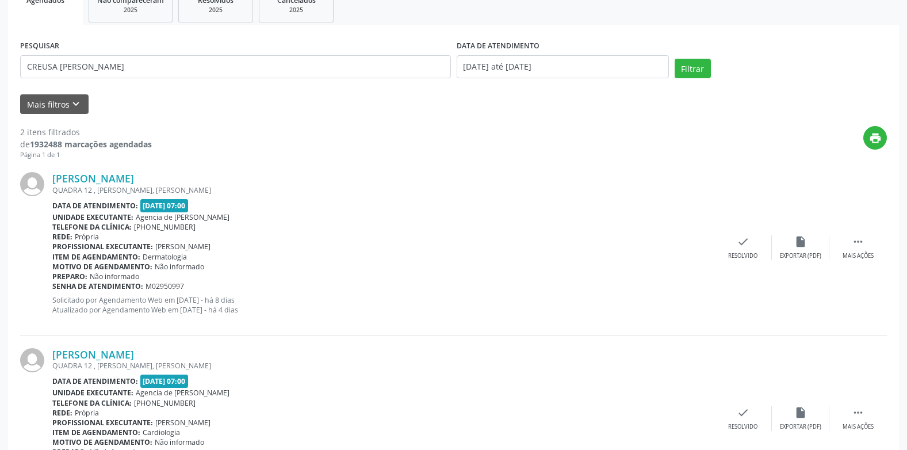
scroll to position [84, 0]
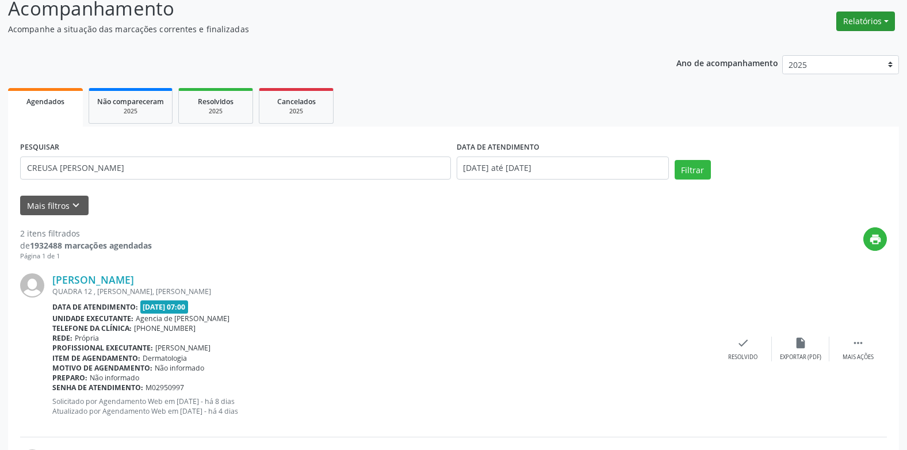
click at [855, 13] on button "Relatórios" at bounding box center [865, 22] width 59 height 20
click at [822, 41] on link "Agendamentos" at bounding box center [834, 46] width 124 height 16
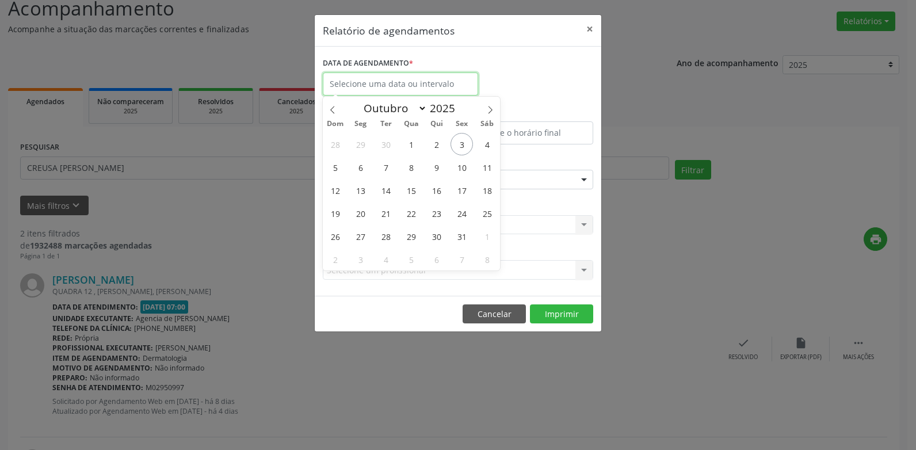
click at [353, 86] on input "text" at bounding box center [400, 83] width 155 height 23
click at [334, 102] on span at bounding box center [333, 107] width 20 height 20
select select "8"
click at [466, 183] on span "19" at bounding box center [461, 190] width 22 height 22
type input "[DATE]"
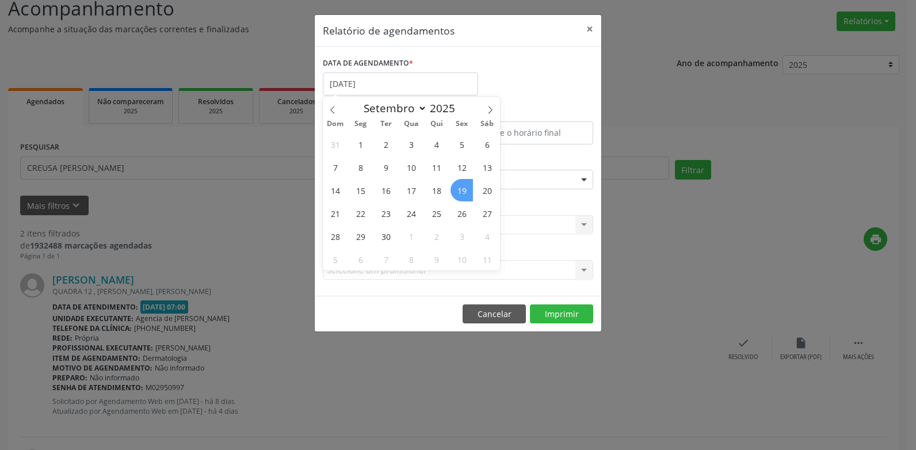
click at [466, 183] on span "19" at bounding box center [461, 190] width 22 height 22
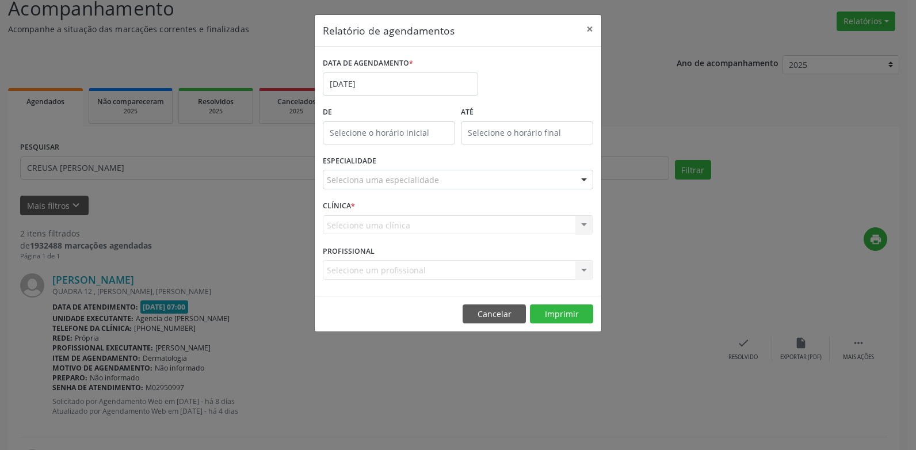
click at [469, 182] on div "Seleciona uma especialidade" at bounding box center [458, 180] width 270 height 20
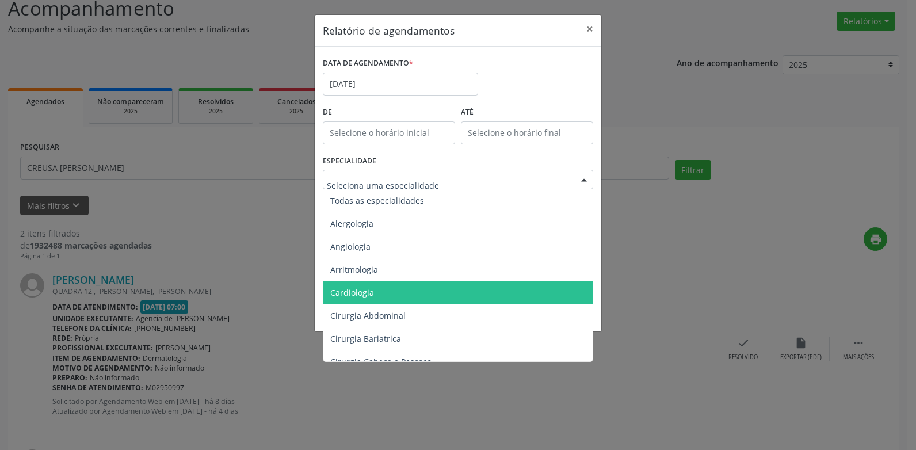
click at [426, 286] on span "Cardiologia" at bounding box center [458, 292] width 271 height 23
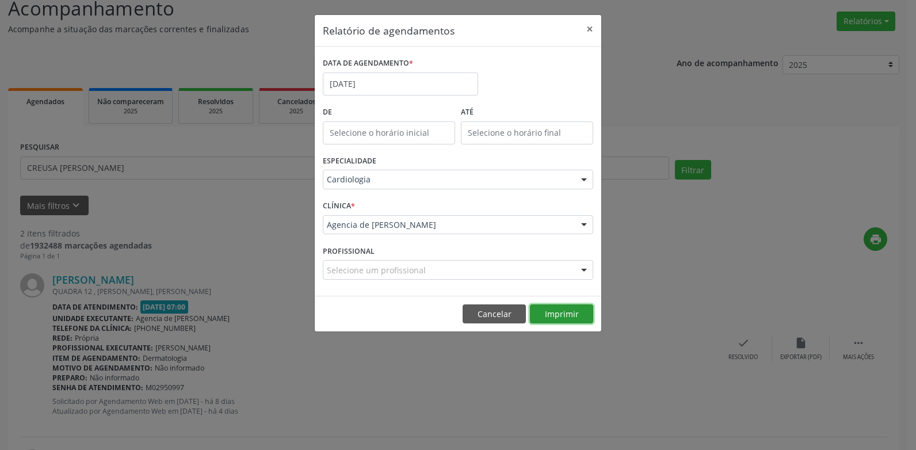
click at [549, 305] on button "Imprimir" at bounding box center [561, 314] width 63 height 20
click at [590, 27] on button "×" at bounding box center [589, 29] width 23 height 28
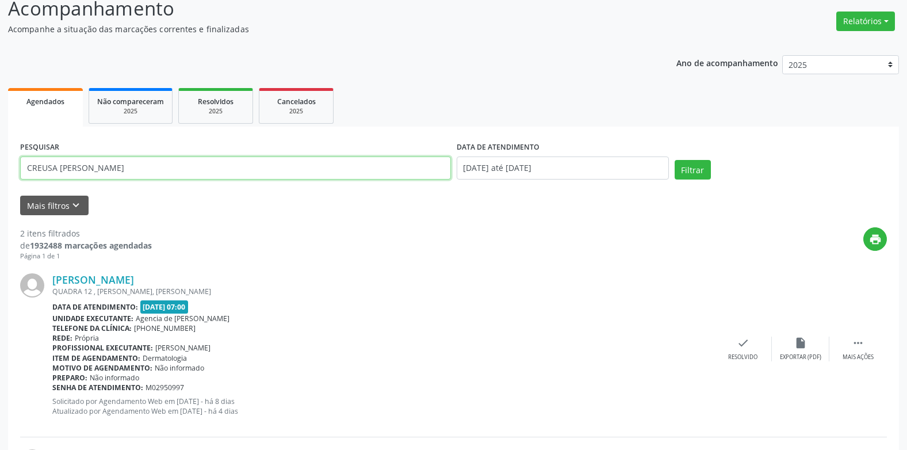
click at [347, 163] on input "CREUSA [PERSON_NAME]" at bounding box center [235, 167] width 431 height 23
type input "C"
click at [675, 160] on button "Filtrar" at bounding box center [693, 170] width 36 height 20
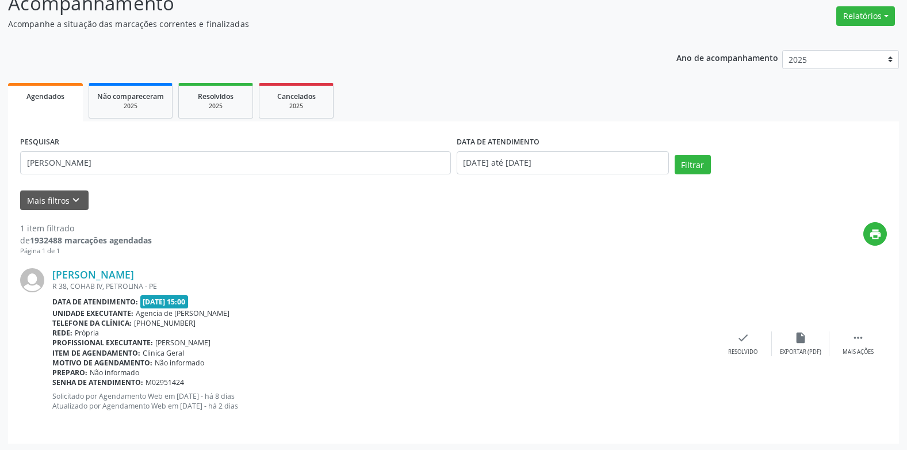
scroll to position [91, 0]
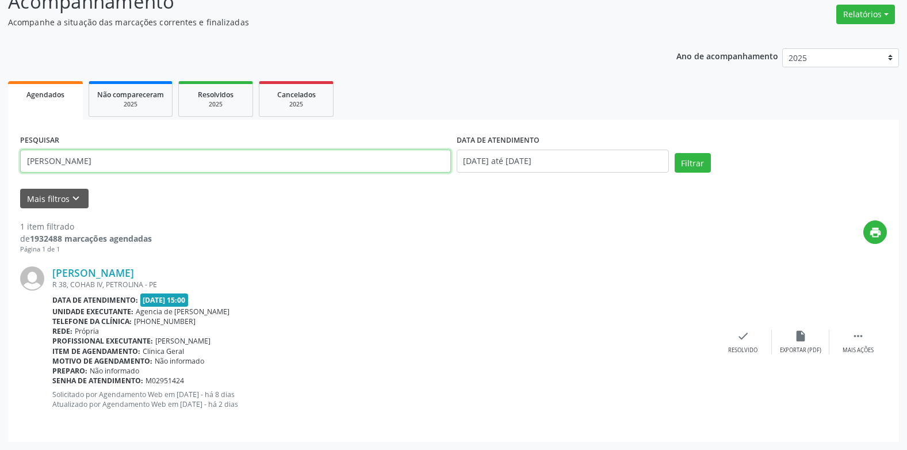
click at [224, 157] on input "[PERSON_NAME]" at bounding box center [235, 161] width 431 height 23
type input "M"
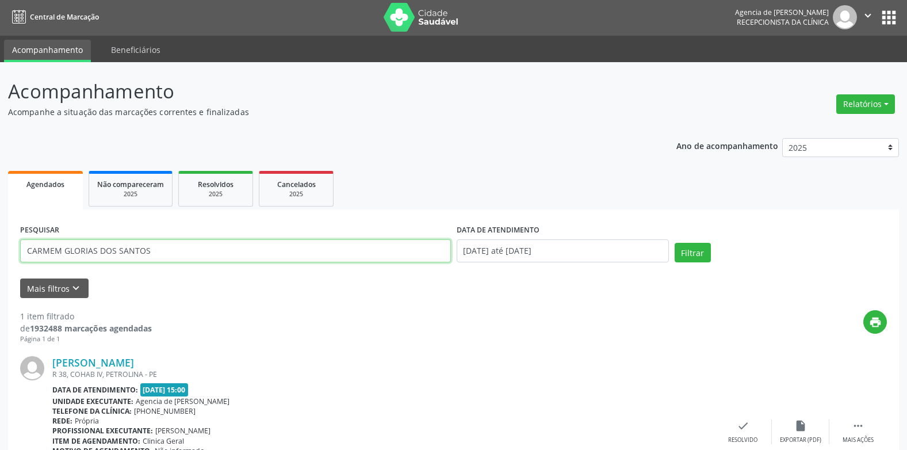
scroll to position [0, 0]
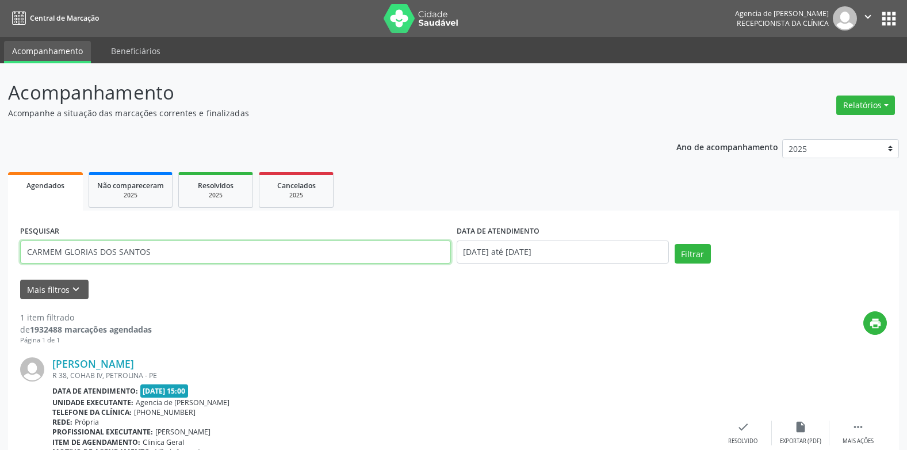
click at [675, 244] on button "Filtrar" at bounding box center [693, 254] width 36 height 20
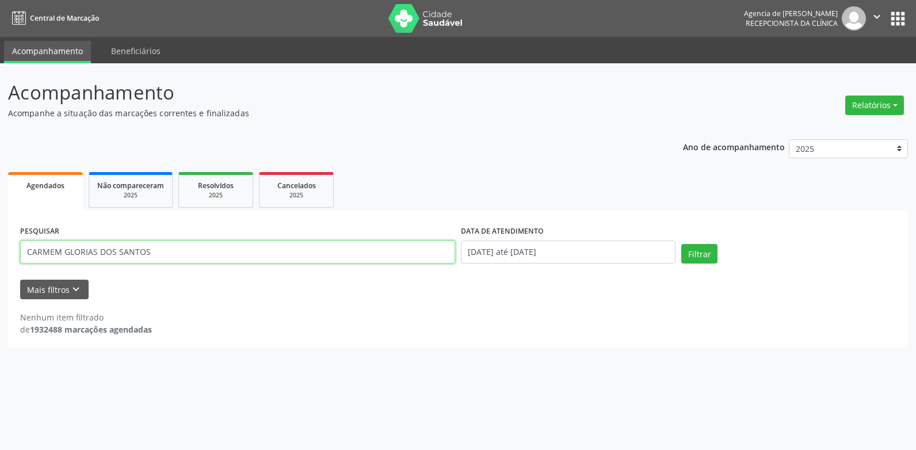
click at [95, 251] on input "CARMEM GLORIAS DOS SANTOS" at bounding box center [237, 251] width 435 height 23
click at [681, 244] on button "Filtrar" at bounding box center [699, 254] width 36 height 20
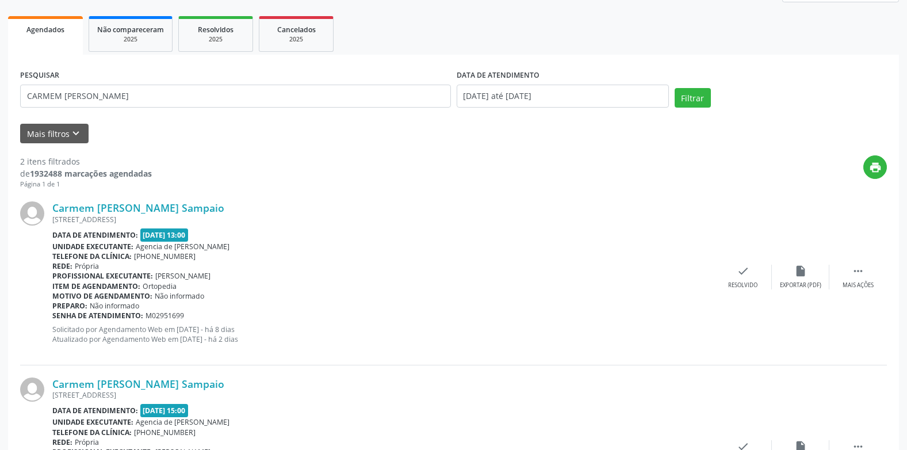
scroll to position [94, 0]
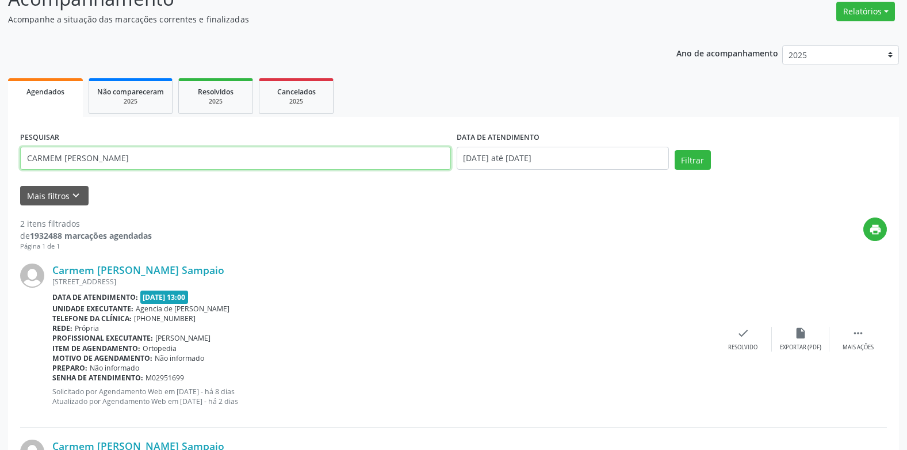
click at [363, 166] on input "CARMEM [PERSON_NAME]" at bounding box center [235, 158] width 431 height 23
type input "C"
click at [675, 150] on button "Filtrar" at bounding box center [693, 160] width 36 height 20
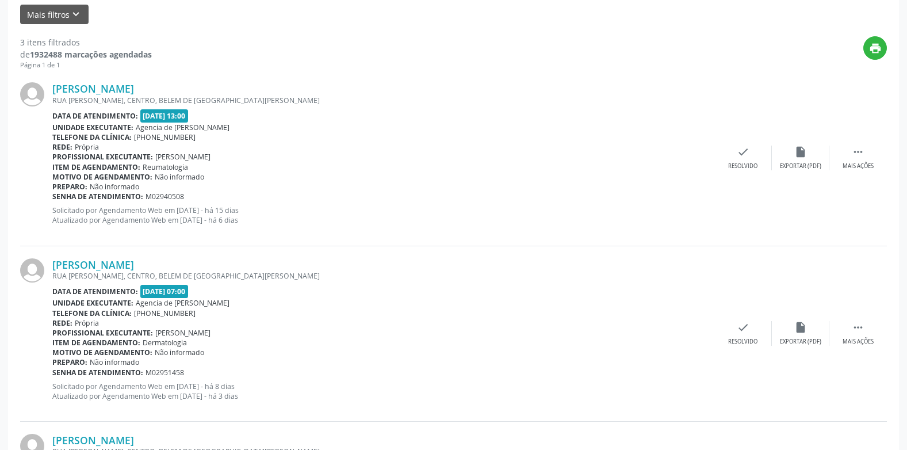
scroll to position [144, 0]
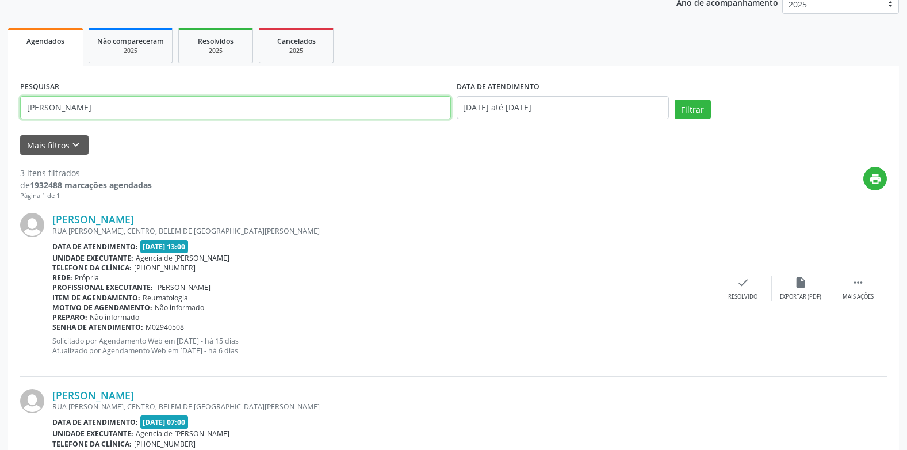
click at [193, 99] on input "[PERSON_NAME]" at bounding box center [235, 107] width 431 height 23
type input "A"
click at [675, 99] on button "Filtrar" at bounding box center [693, 109] width 36 height 20
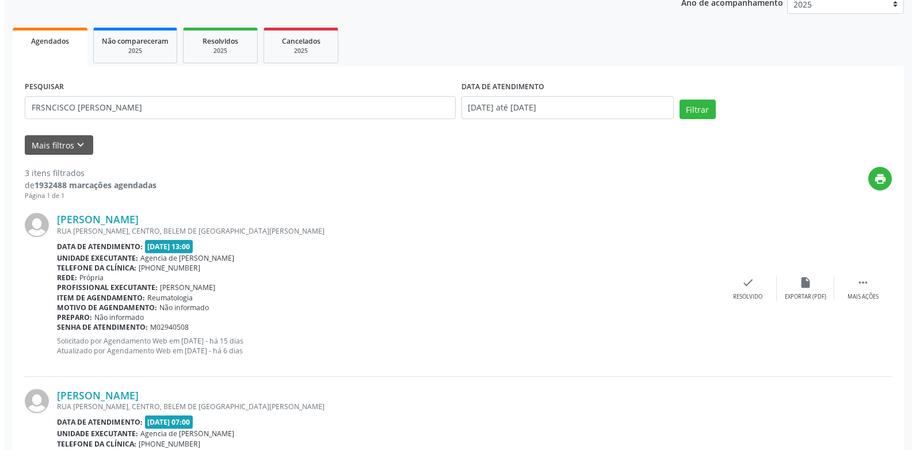
scroll to position [0, 0]
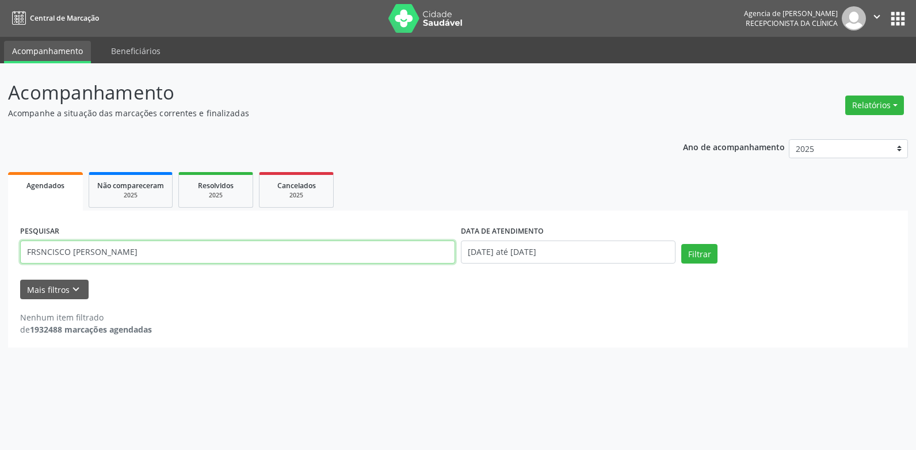
click at [110, 250] on input "FRSNCISCO [PERSON_NAME]" at bounding box center [237, 251] width 435 height 23
click at [117, 252] on input "FRSNCISCO BSTIDTS FEREIRA" at bounding box center [237, 251] width 435 height 23
click at [681, 244] on button "Filtrar" at bounding box center [699, 254] width 36 height 20
click at [81, 250] on input "FRSNCISCO BSTIDTS FERREIRA" at bounding box center [237, 251] width 435 height 23
click at [94, 247] on input "FRSNCISCO [PERSON_NAME]" at bounding box center [237, 251] width 435 height 23
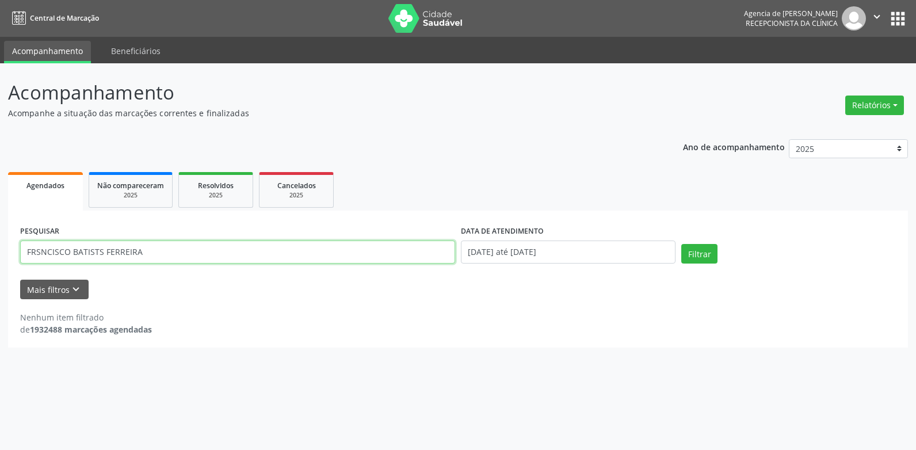
click at [100, 244] on input "FRSNCISCO BATISTS FERREIRA" at bounding box center [237, 251] width 435 height 23
click at [681, 244] on button "Filtrar" at bounding box center [699, 254] width 36 height 20
click at [41, 251] on input "FRSNCISCO [PERSON_NAME]" at bounding box center [237, 251] width 435 height 23
type input "[PERSON_NAME]"
click at [681, 244] on button "Filtrar" at bounding box center [699, 254] width 36 height 20
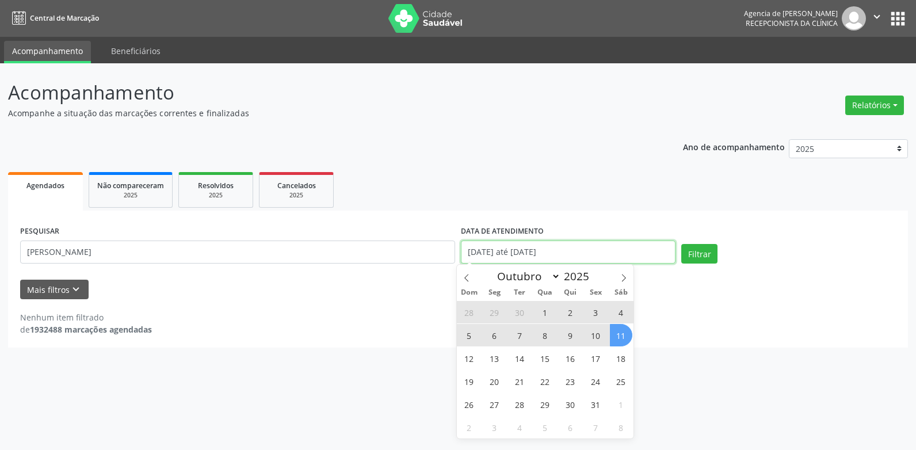
click at [577, 254] on input "[DATE] até [DATE]" at bounding box center [568, 251] width 215 height 23
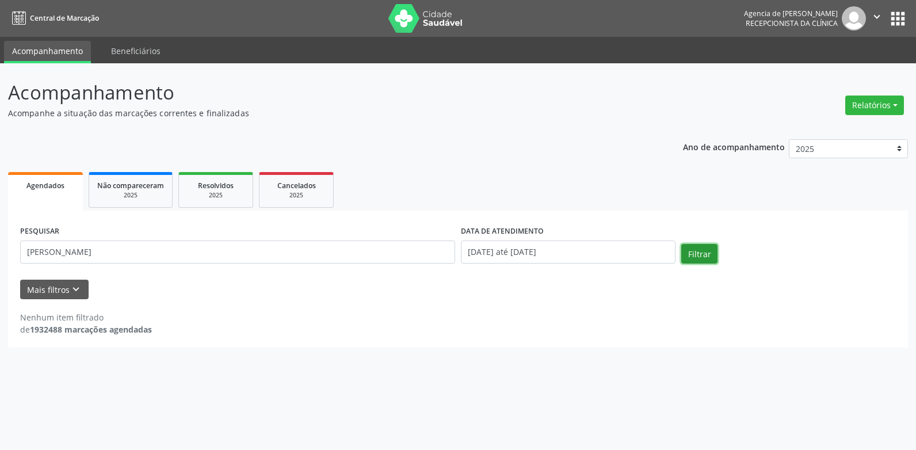
click at [691, 258] on button "Filtrar" at bounding box center [699, 254] width 36 height 20
